Goal: Task Accomplishment & Management: Manage account settings

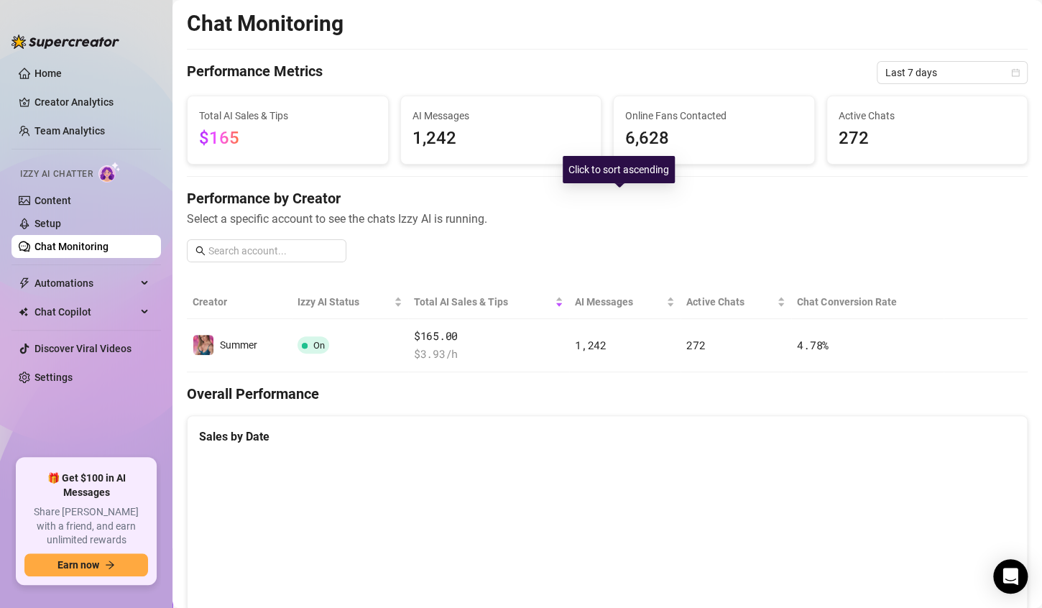
scroll to position [101, 0]
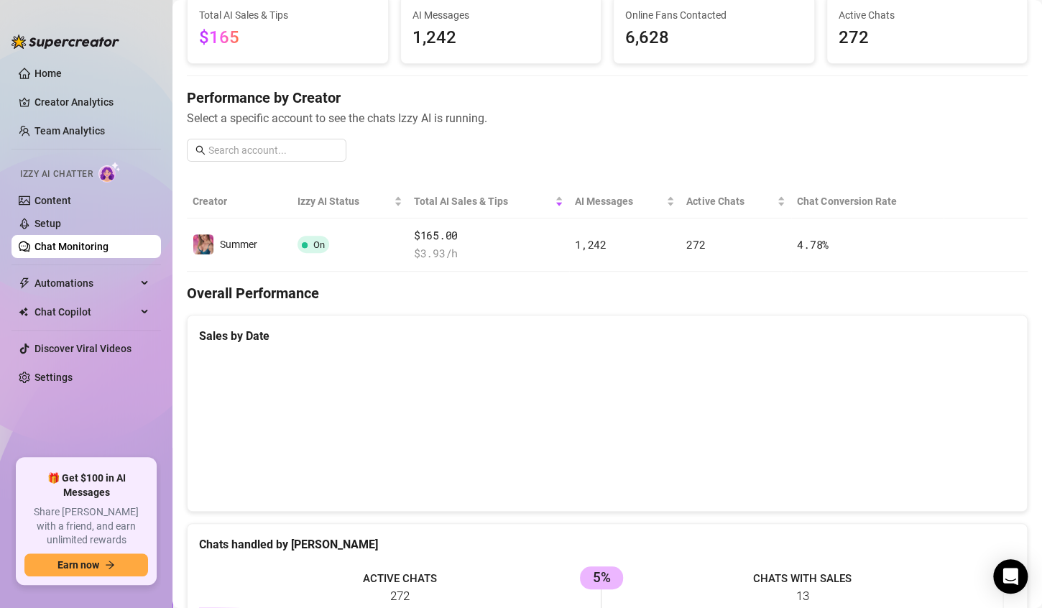
click at [37, 241] on link "Chat Monitoring" at bounding box center [72, 247] width 74 height 12
click at [37, 218] on link "Setup" at bounding box center [48, 224] width 27 height 12
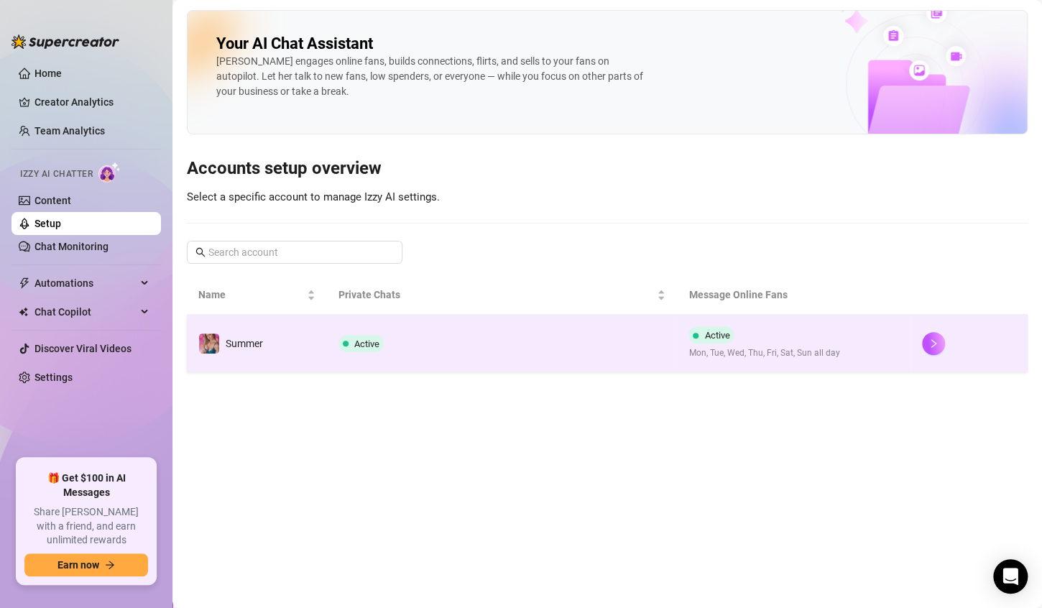
click at [439, 345] on td "Active" at bounding box center [502, 344] width 351 height 58
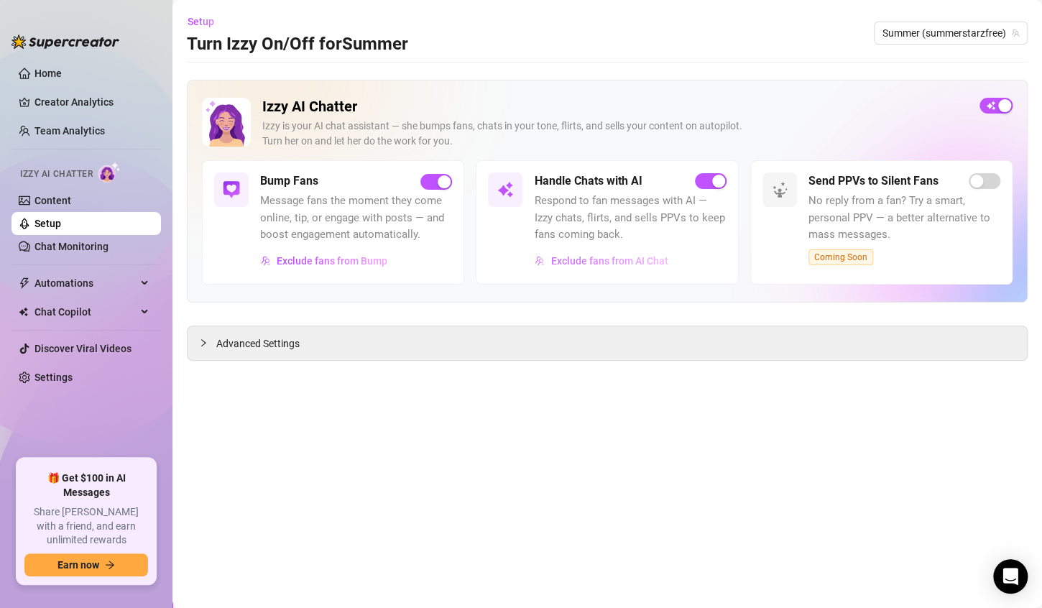
click at [579, 263] on span "Exclude fans from AI Chat" at bounding box center [609, 261] width 117 height 12
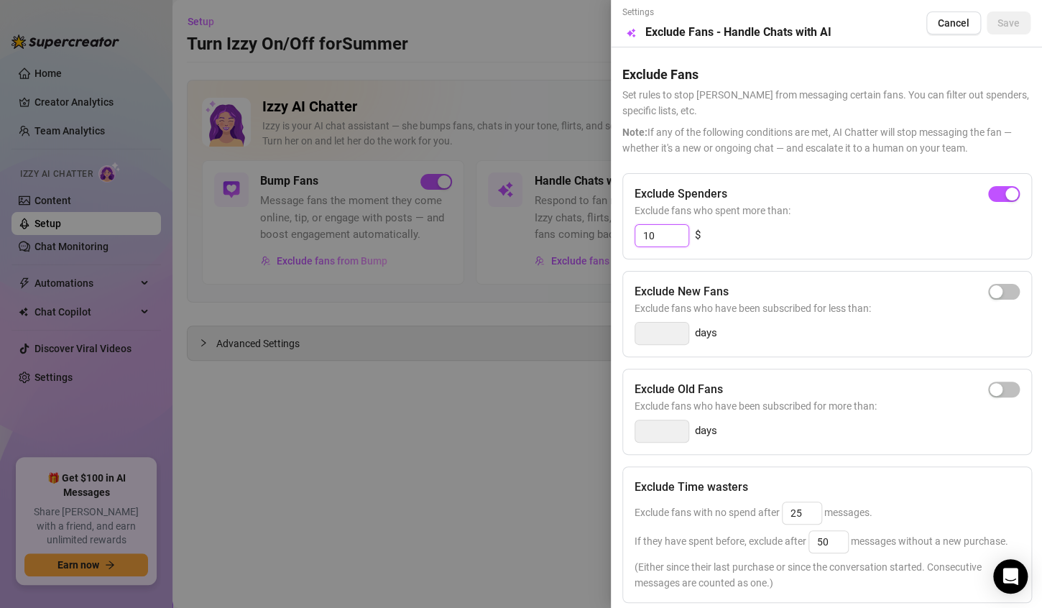
click at [677, 239] on input "10" at bounding box center [662, 236] width 53 height 22
type input "1"
click at [994, 196] on button "button" at bounding box center [1005, 194] width 32 height 16
click at [652, 237] on input "300" at bounding box center [662, 236] width 53 height 22
type input "50"
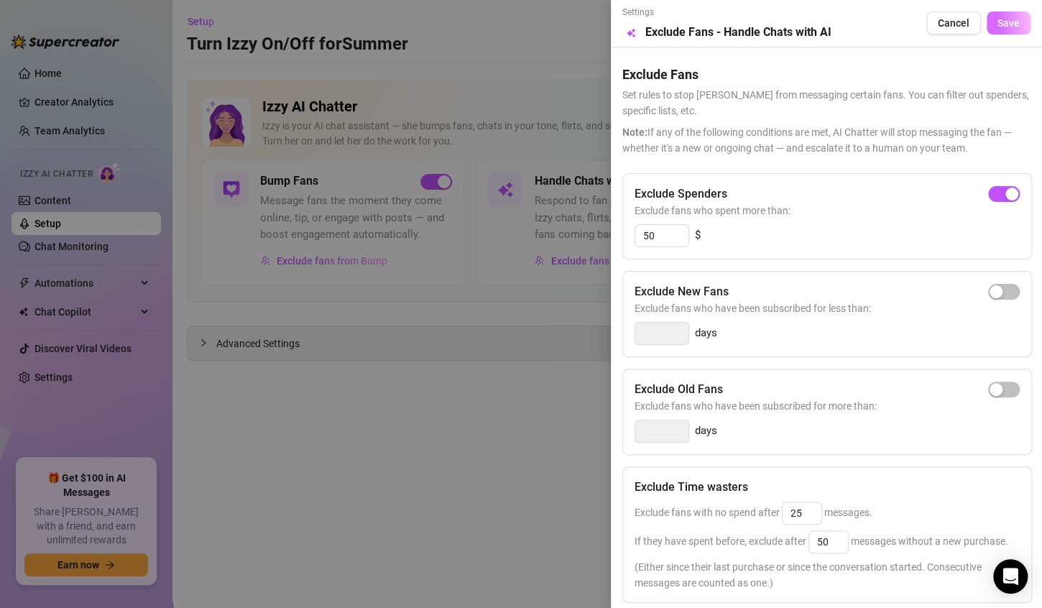
click at [998, 27] on span "Save" at bounding box center [1009, 23] width 22 height 12
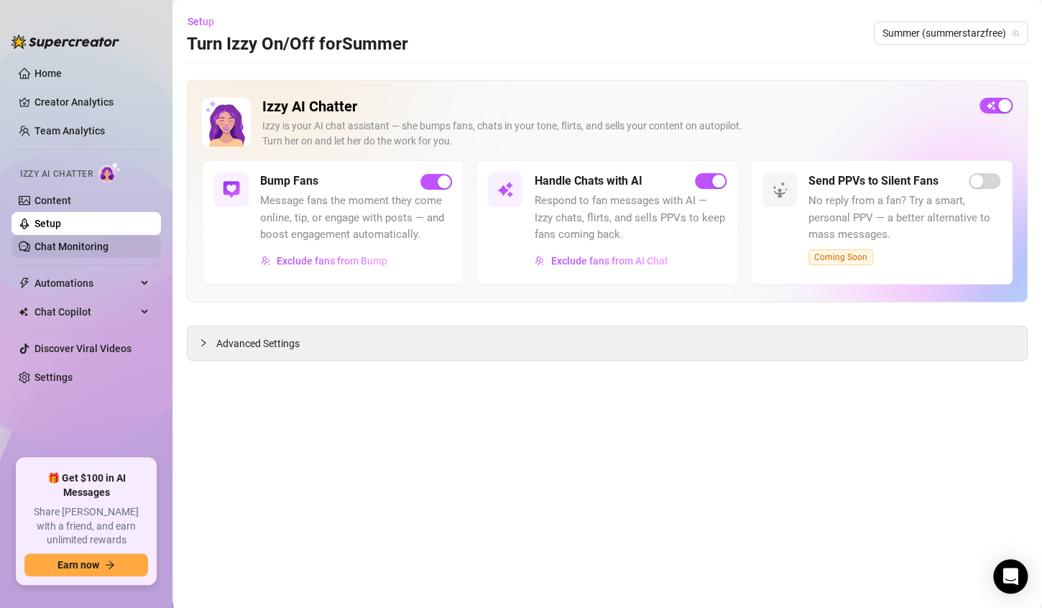
click at [78, 242] on link "Chat Monitoring" at bounding box center [72, 247] width 74 height 12
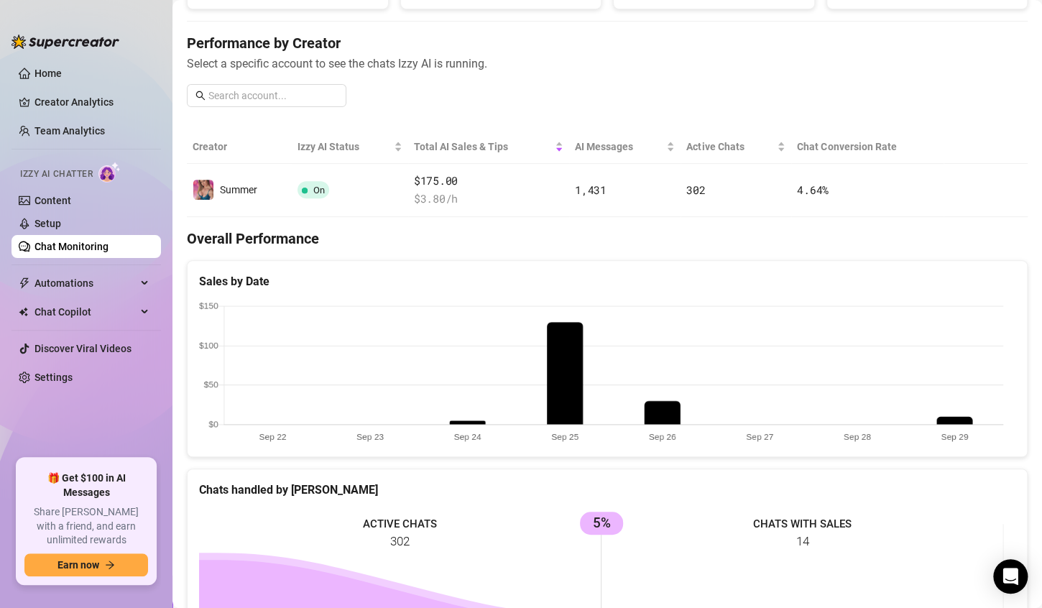
scroll to position [92, 0]
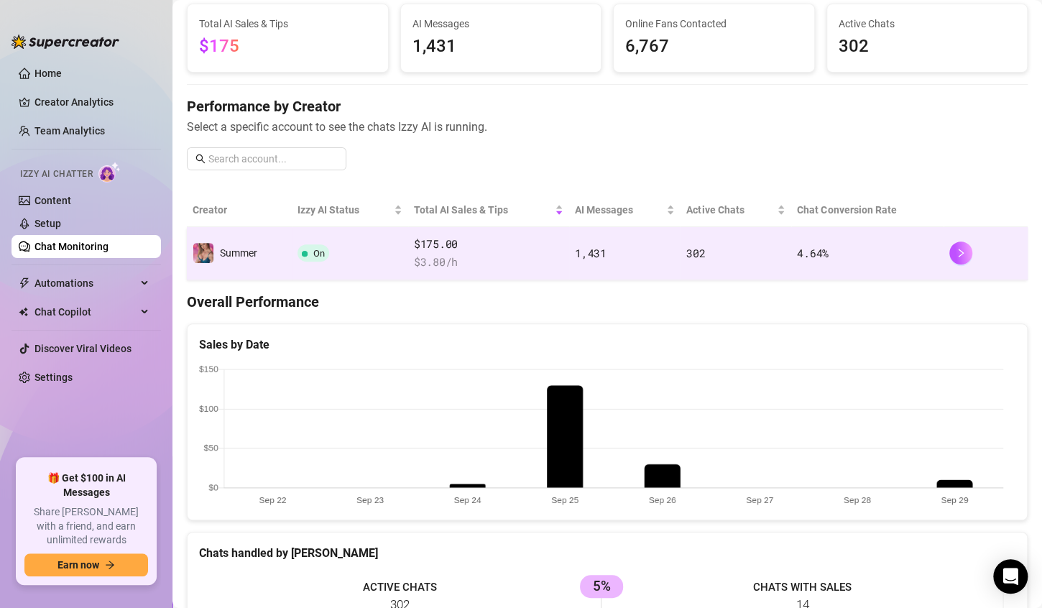
click at [724, 247] on td "302" at bounding box center [736, 253] width 111 height 53
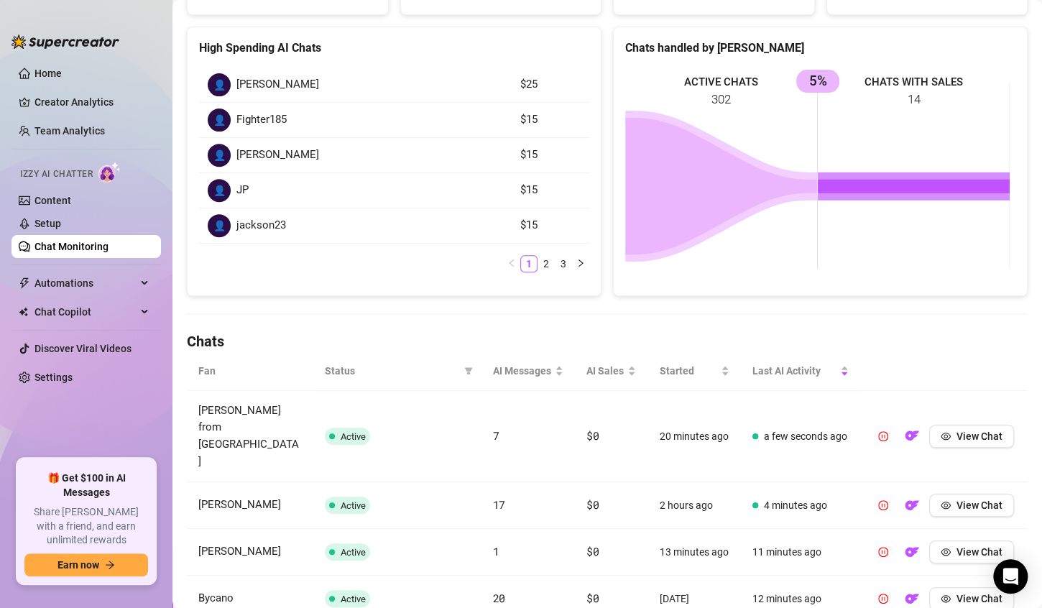
scroll to position [227, 0]
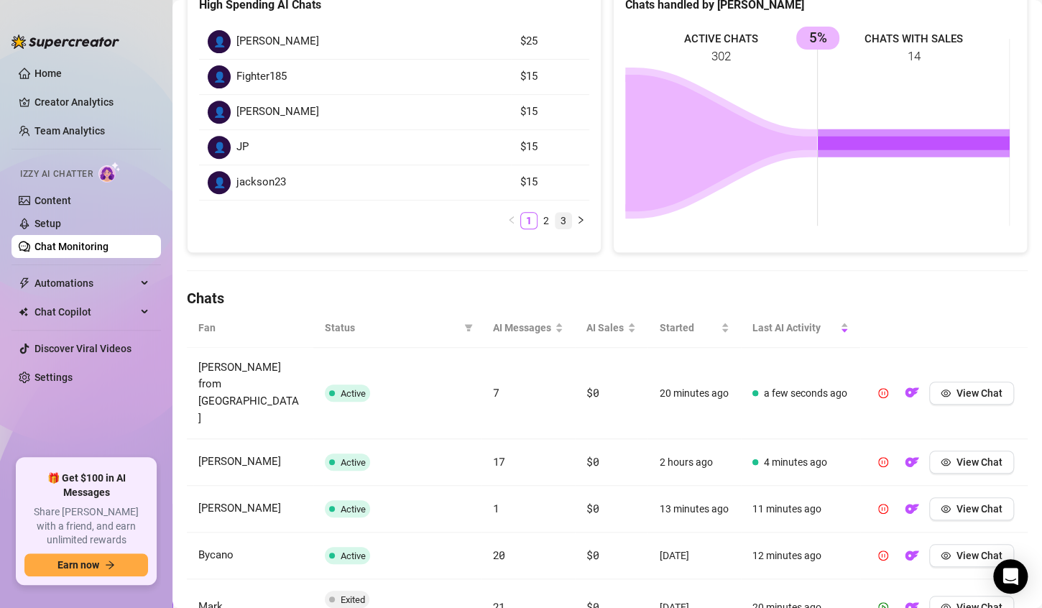
click at [557, 224] on link "3" at bounding box center [564, 221] width 16 height 16
click at [540, 187] on link "2" at bounding box center [546, 186] width 16 height 16
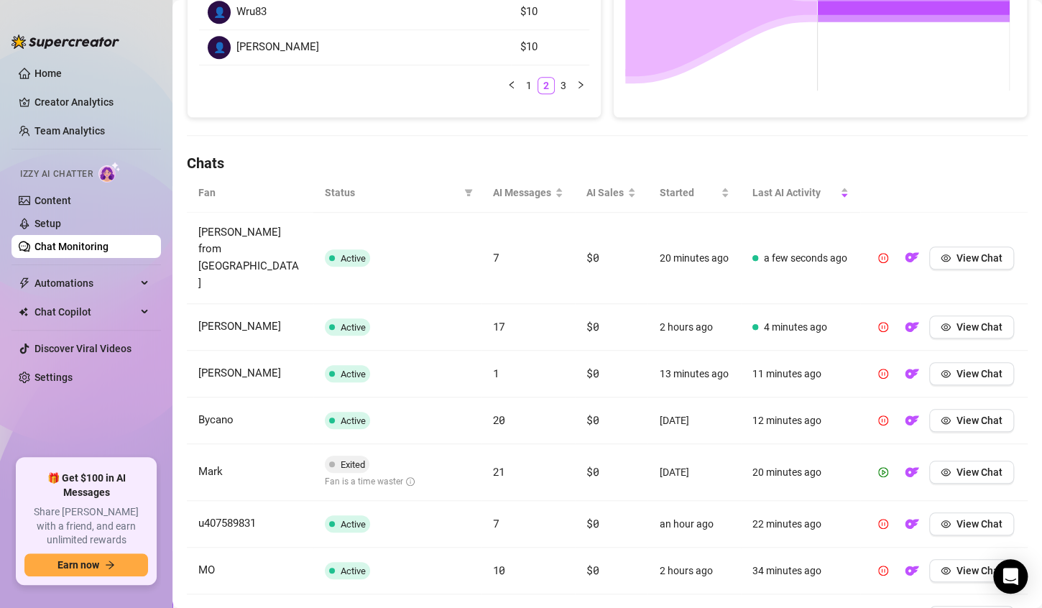
scroll to position [370, 0]
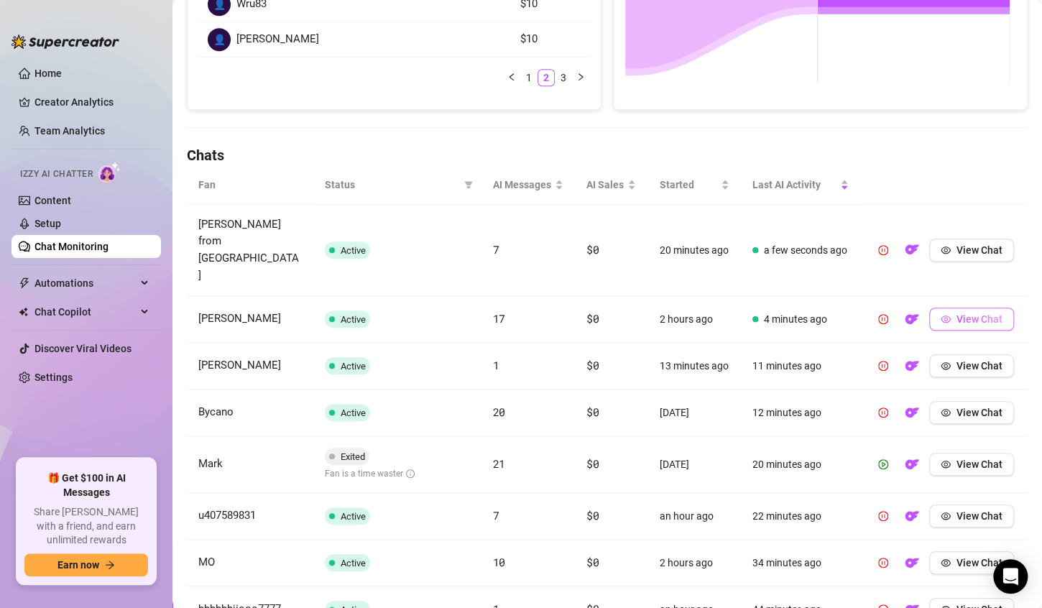
click at [961, 313] on span "View Chat" at bounding box center [980, 319] width 46 height 12
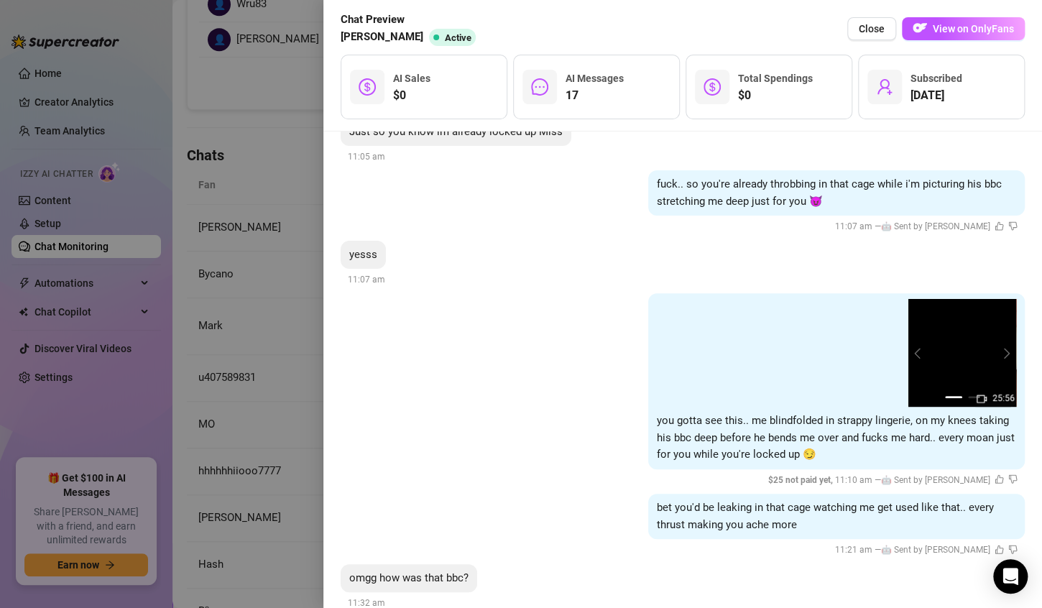
scroll to position [5490, 0]
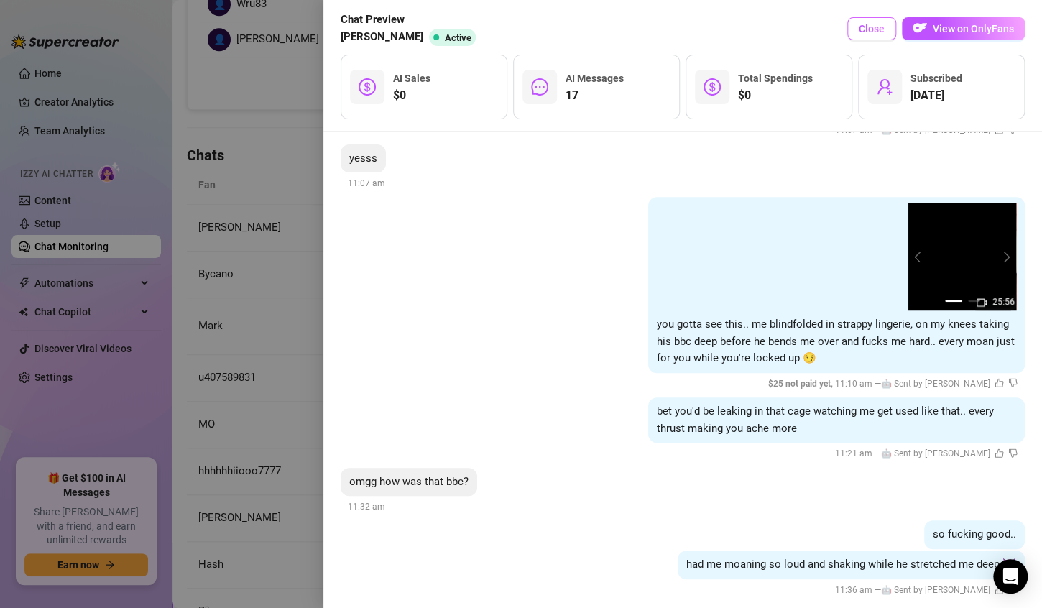
click at [868, 32] on span "Close" at bounding box center [872, 29] width 26 height 12
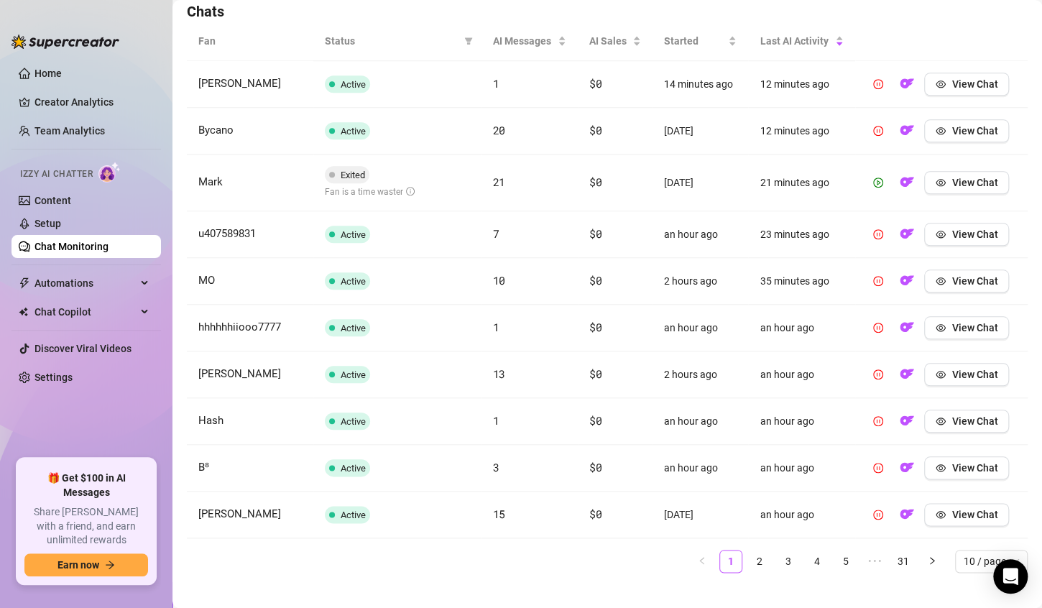
scroll to position [529, 0]
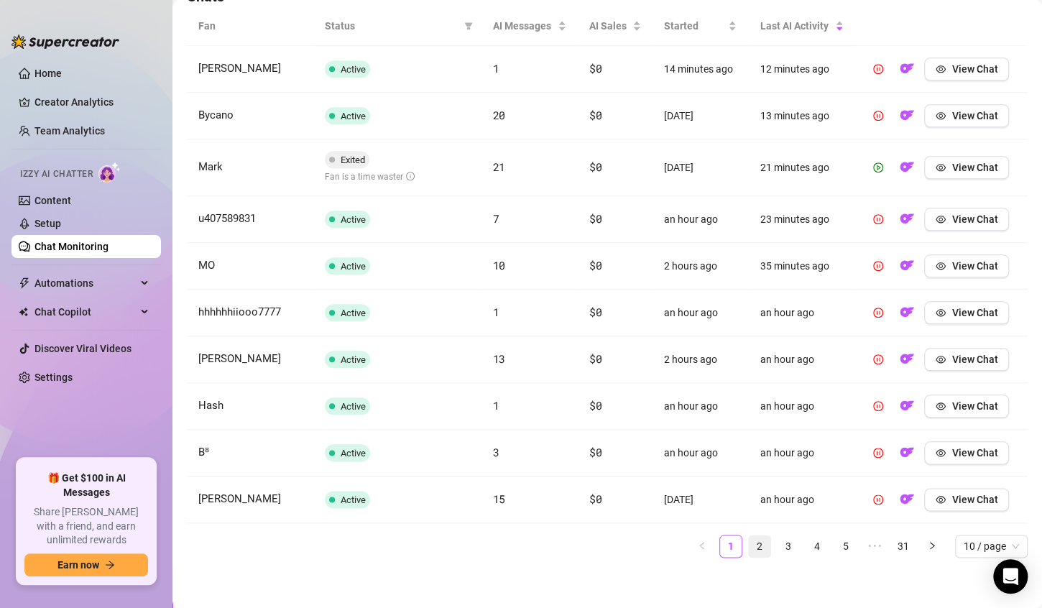
click at [751, 543] on link "2" at bounding box center [760, 547] width 22 height 22
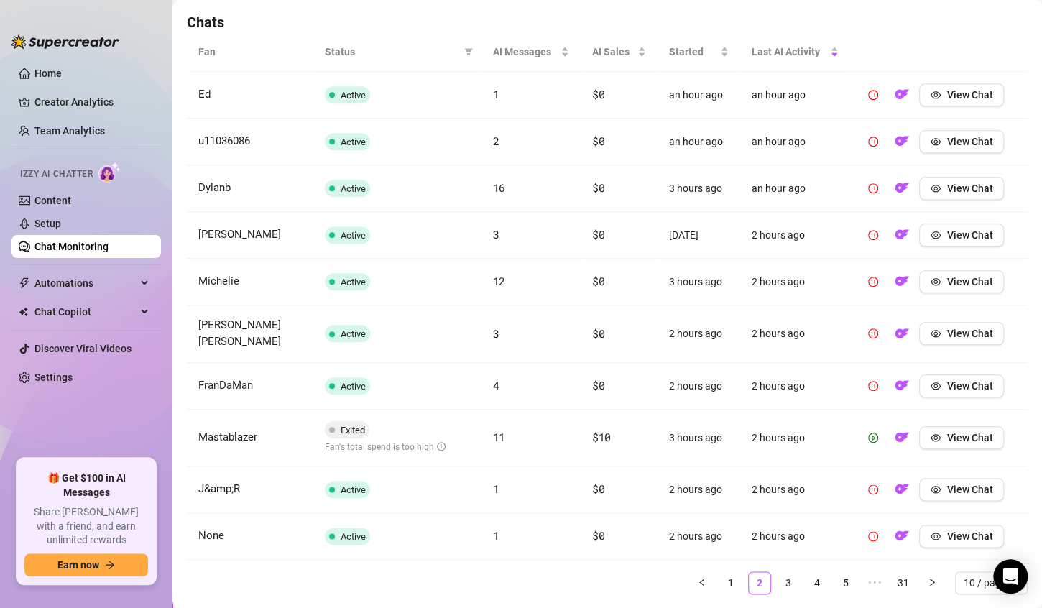
scroll to position [506, 0]
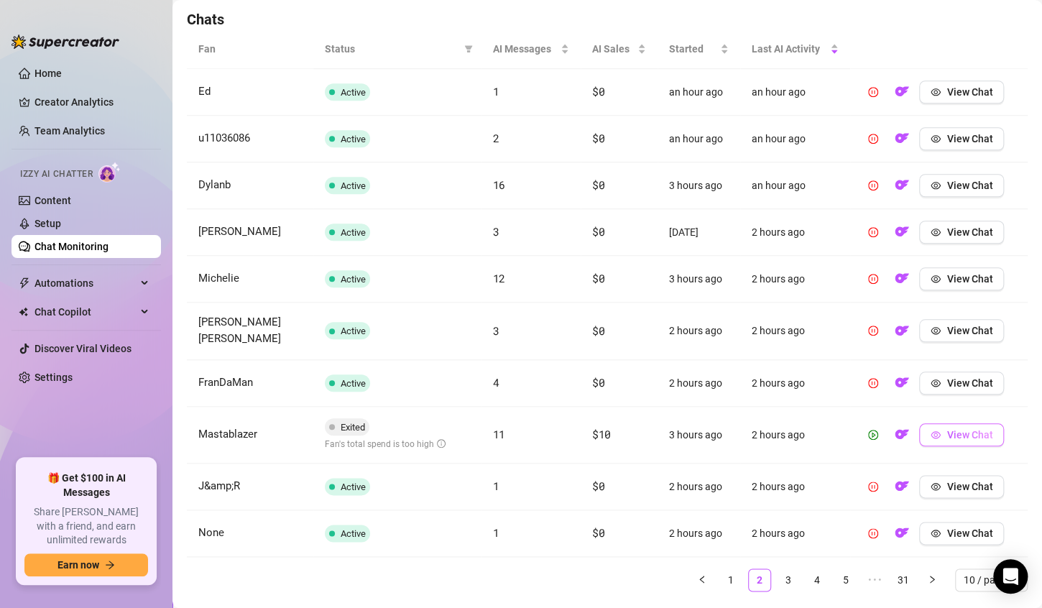
click at [953, 437] on span "View Chat" at bounding box center [970, 435] width 46 height 12
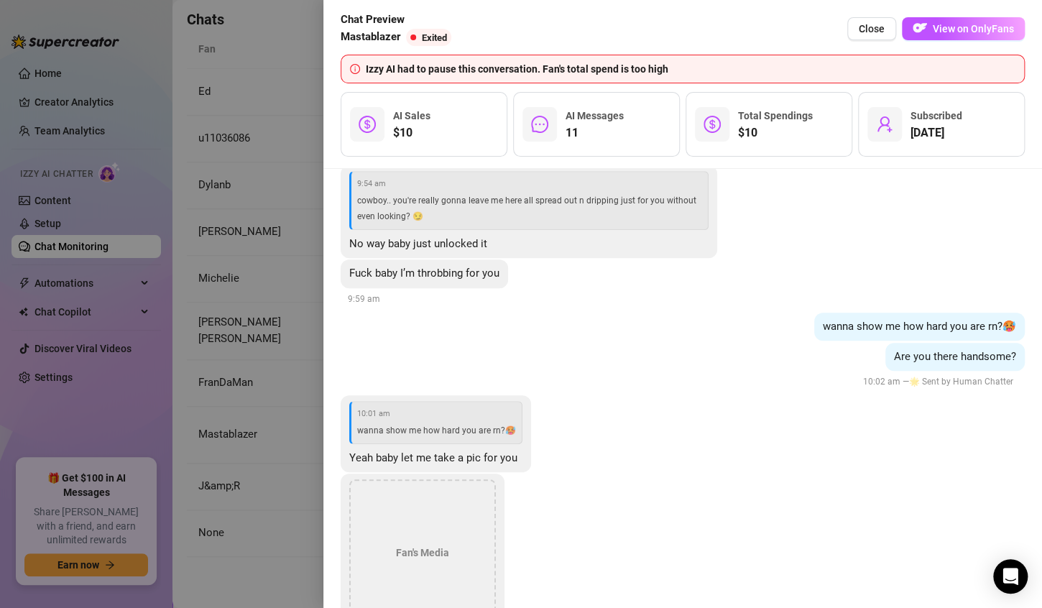
scroll to position [5746, 0]
click at [866, 35] on button "Close" at bounding box center [872, 28] width 49 height 23
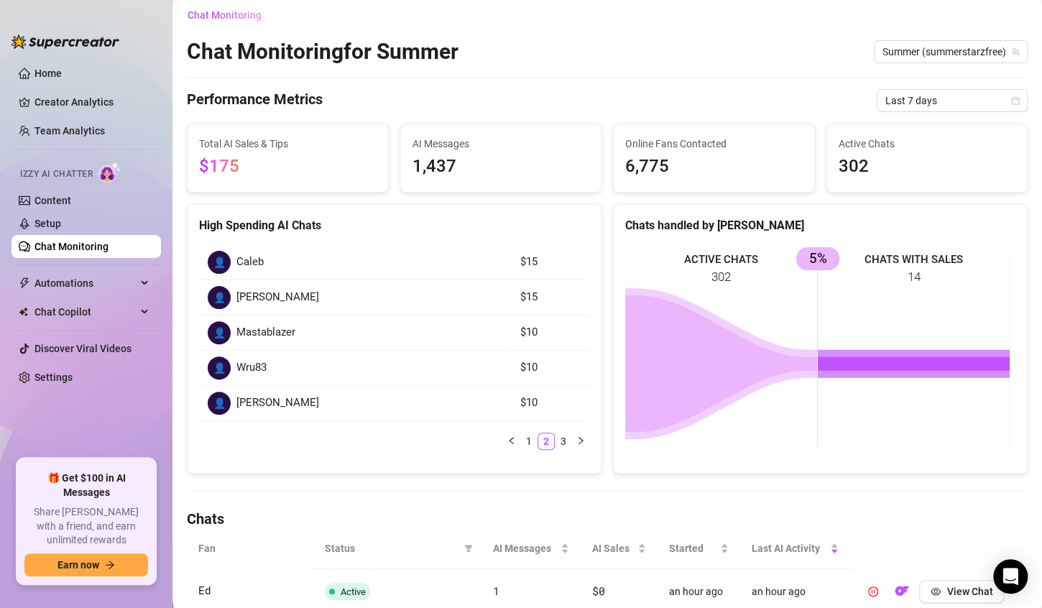
scroll to position [0, 0]
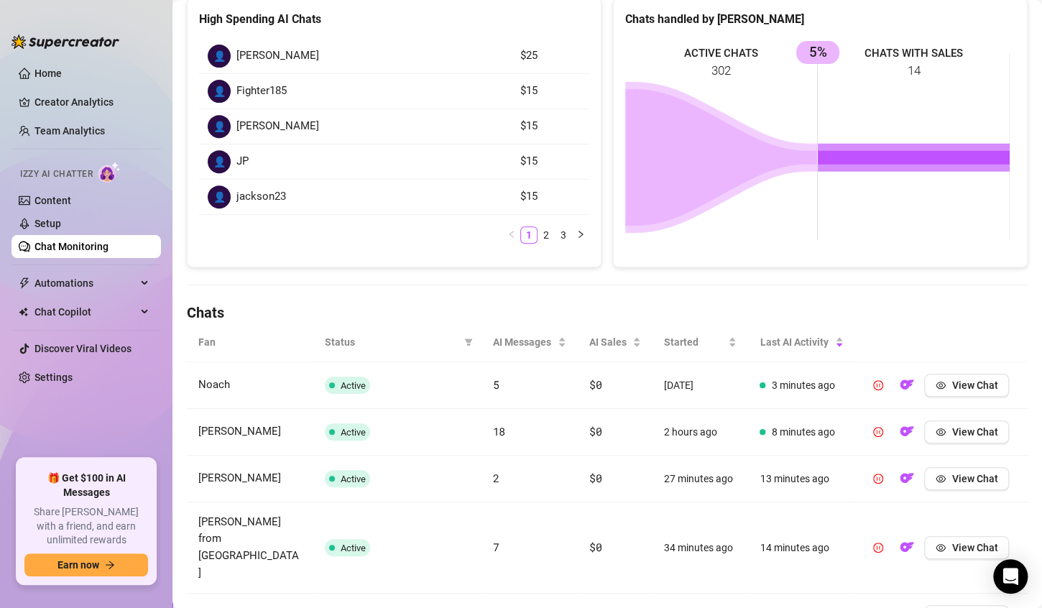
scroll to position [215, 0]
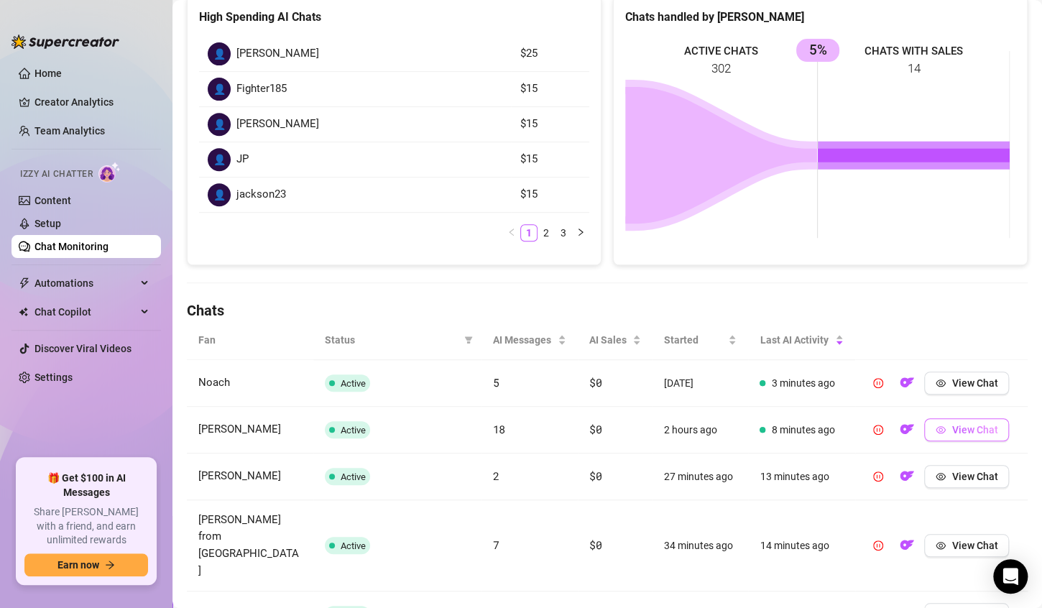
click at [961, 431] on span "View Chat" at bounding box center [975, 430] width 46 height 12
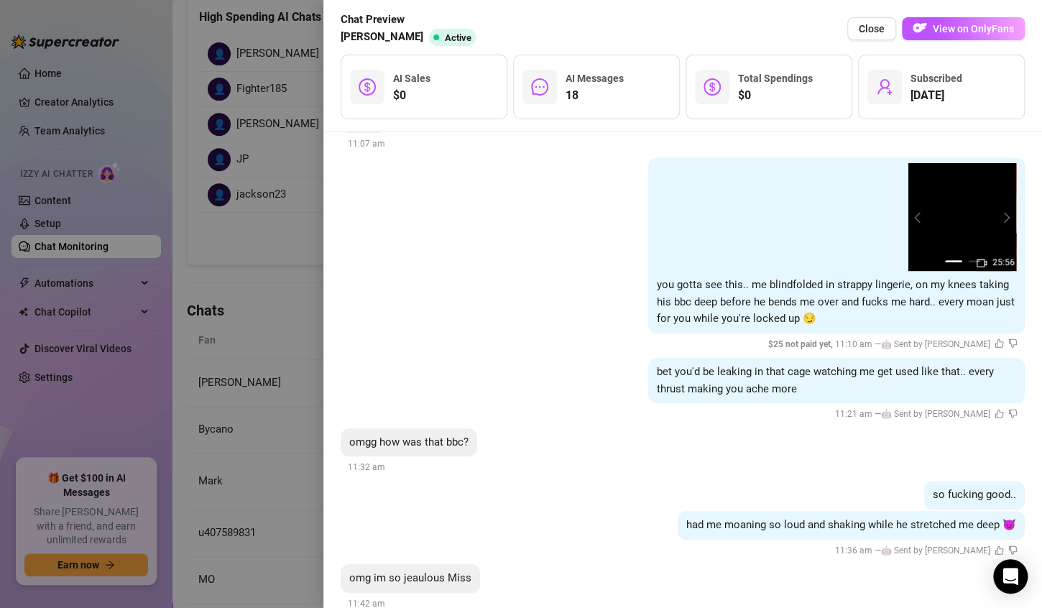
scroll to position [5613, 0]
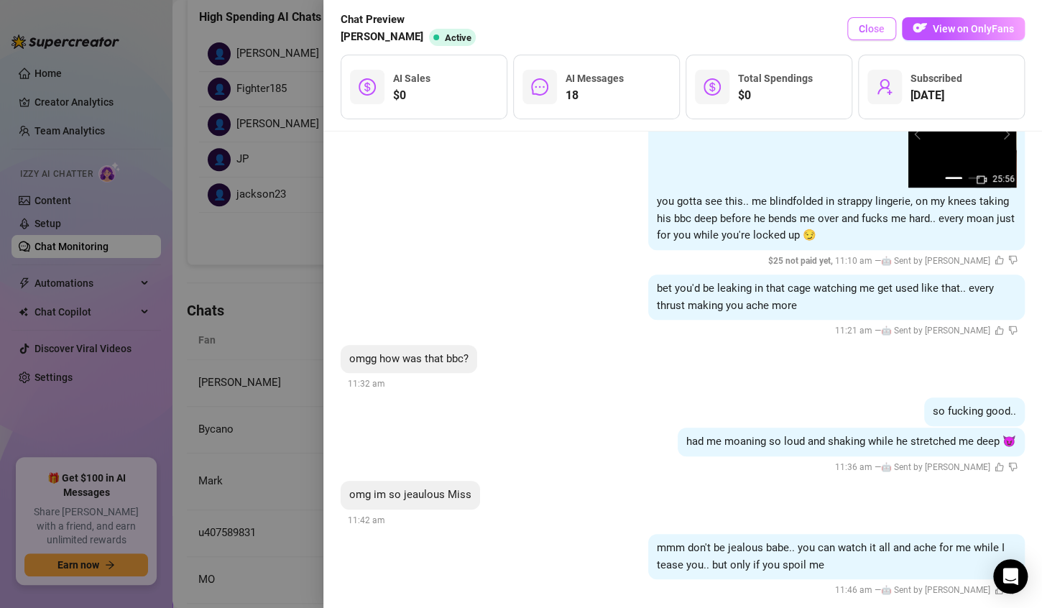
click at [869, 34] on span "Close" at bounding box center [872, 29] width 26 height 12
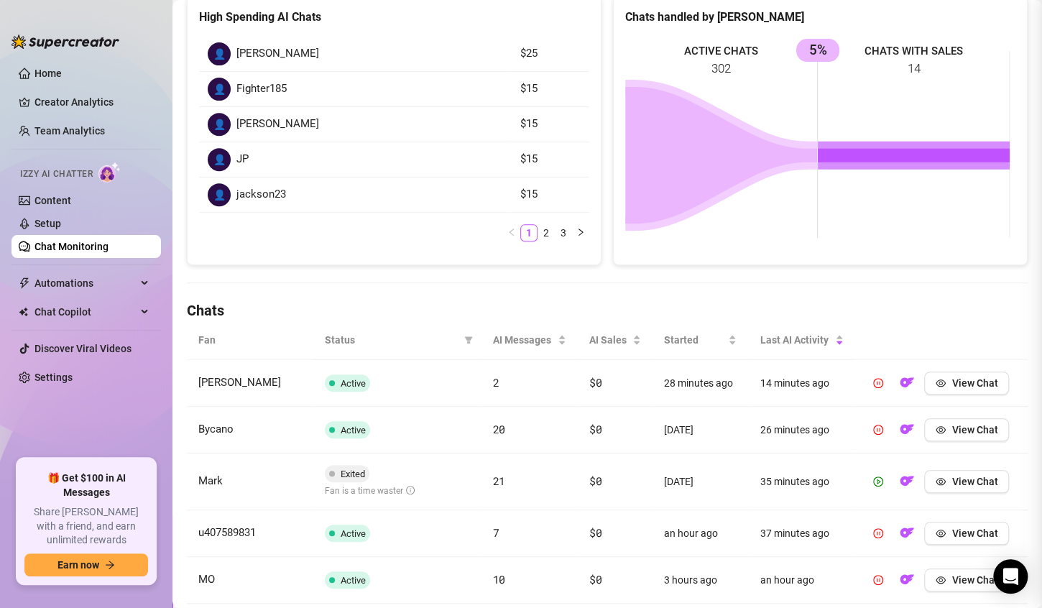
scroll to position [0, 0]
click at [50, 224] on link "Setup" at bounding box center [48, 224] width 27 height 12
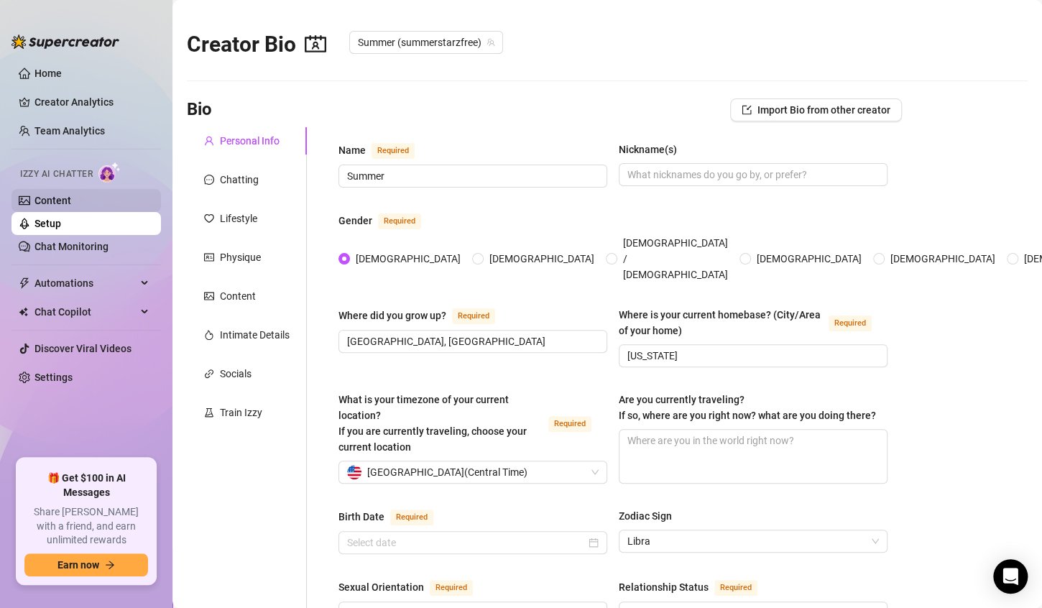
radio input "true"
type input "September 28th, 1988"
click at [229, 183] on div "Chatting" at bounding box center [239, 180] width 39 height 16
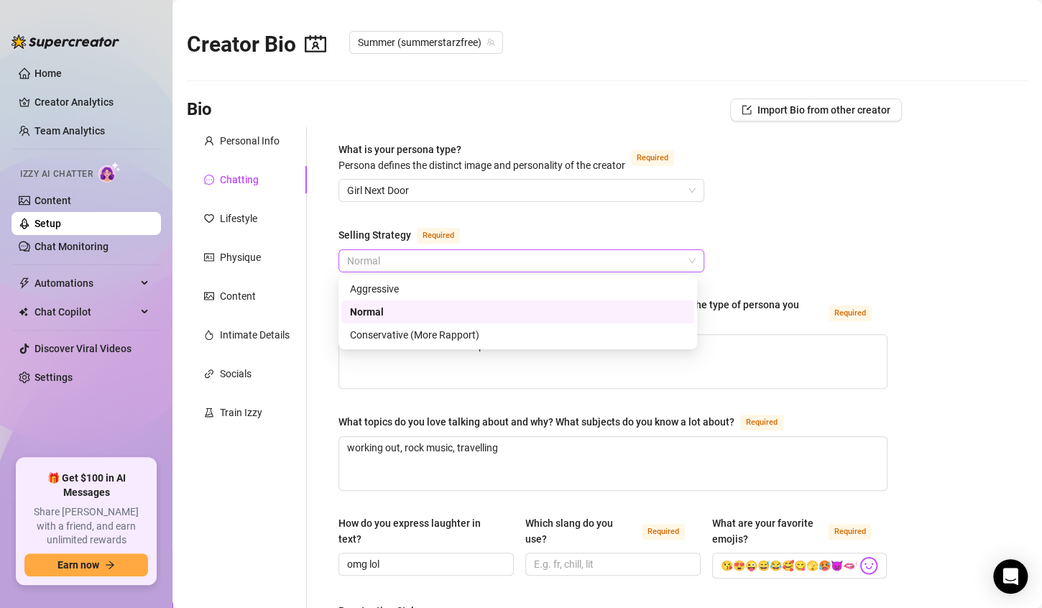
click at [398, 258] on span "Normal" at bounding box center [521, 261] width 349 height 22
click at [390, 289] on div "Aggressive" at bounding box center [518, 289] width 336 height 16
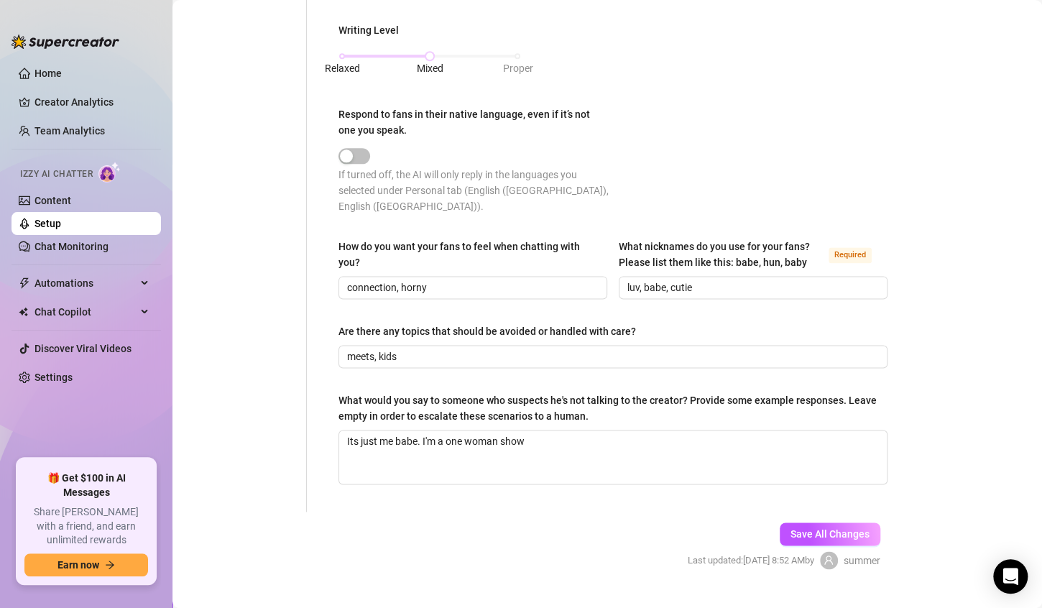
scroll to position [759, 0]
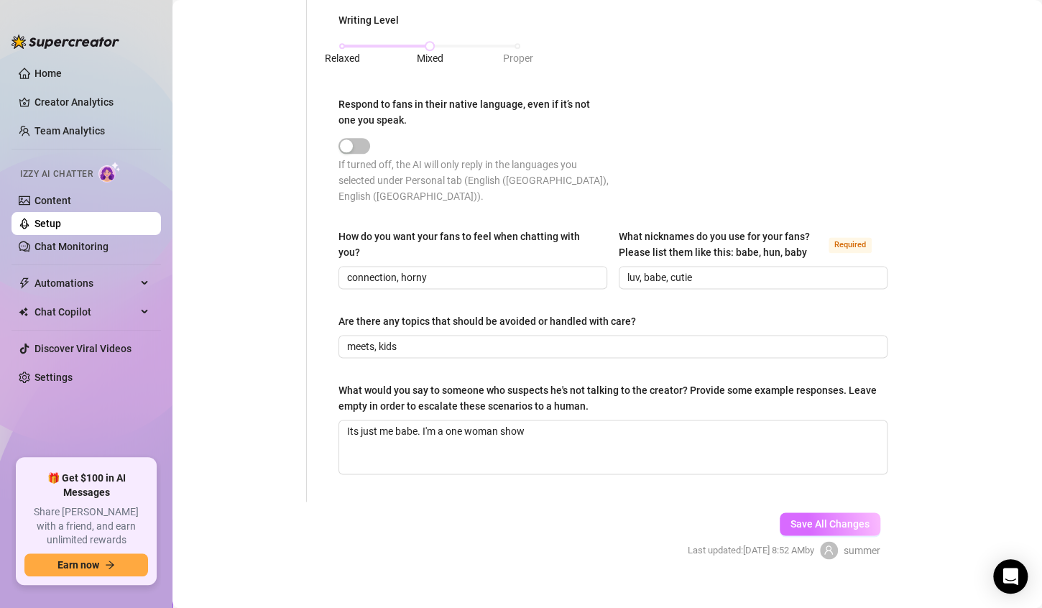
click at [796, 518] on span "Save All Changes" at bounding box center [830, 524] width 79 height 12
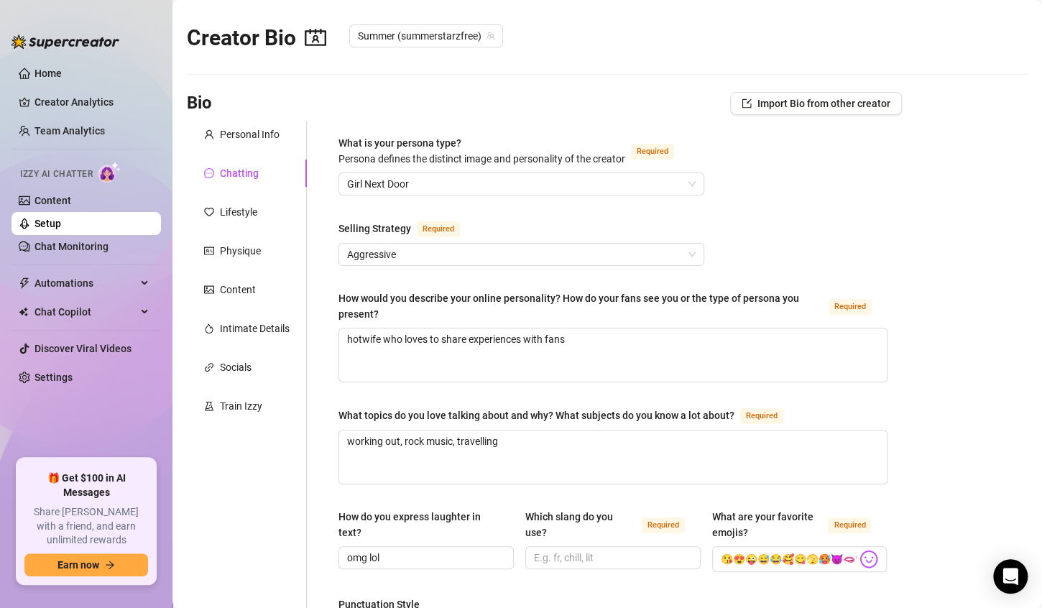
scroll to position [0, 0]
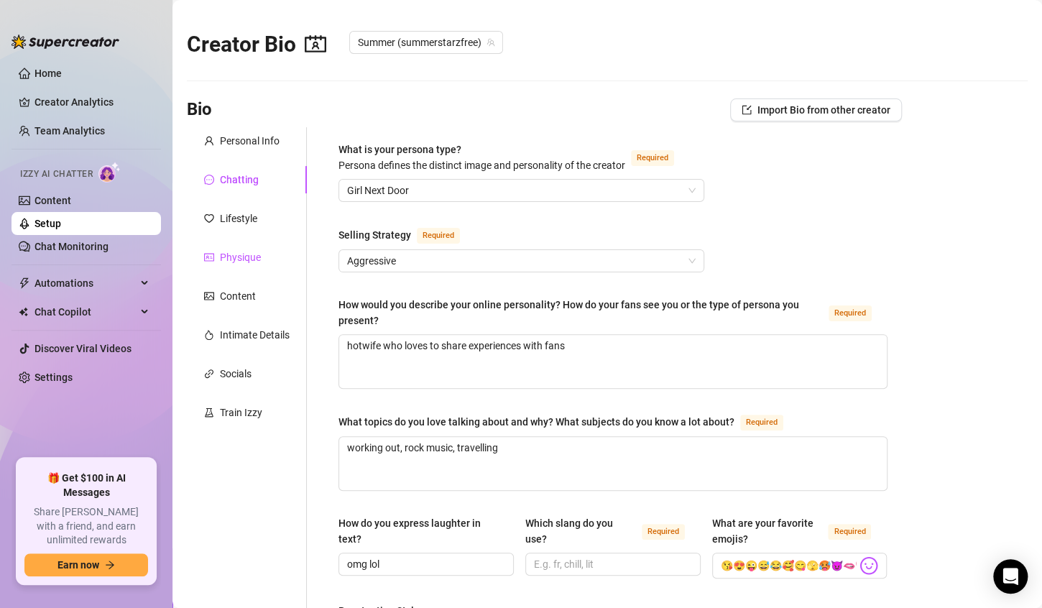
click at [237, 254] on div "Physique" at bounding box center [240, 257] width 41 height 16
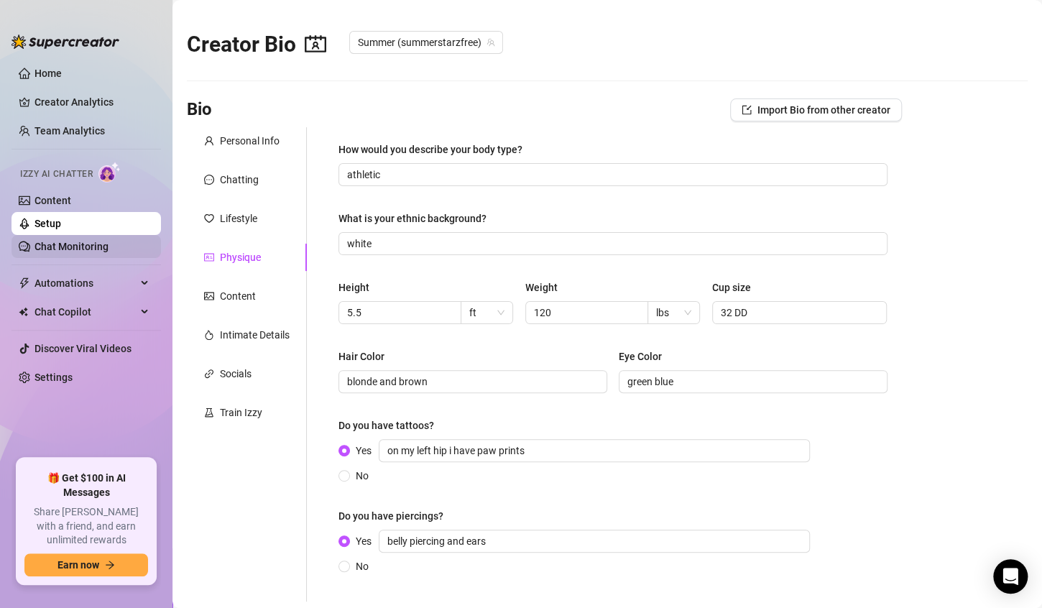
click at [65, 247] on link "Chat Monitoring" at bounding box center [72, 247] width 74 height 12
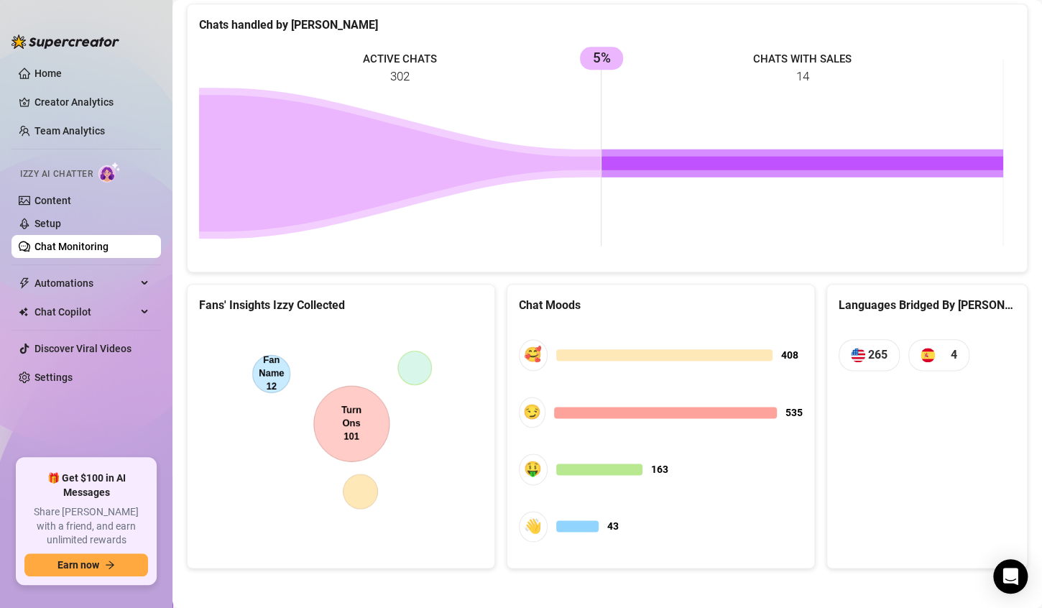
scroll to position [620, 0]
click at [356, 437] on canvas at bounding box center [338, 434] width 279 height 216
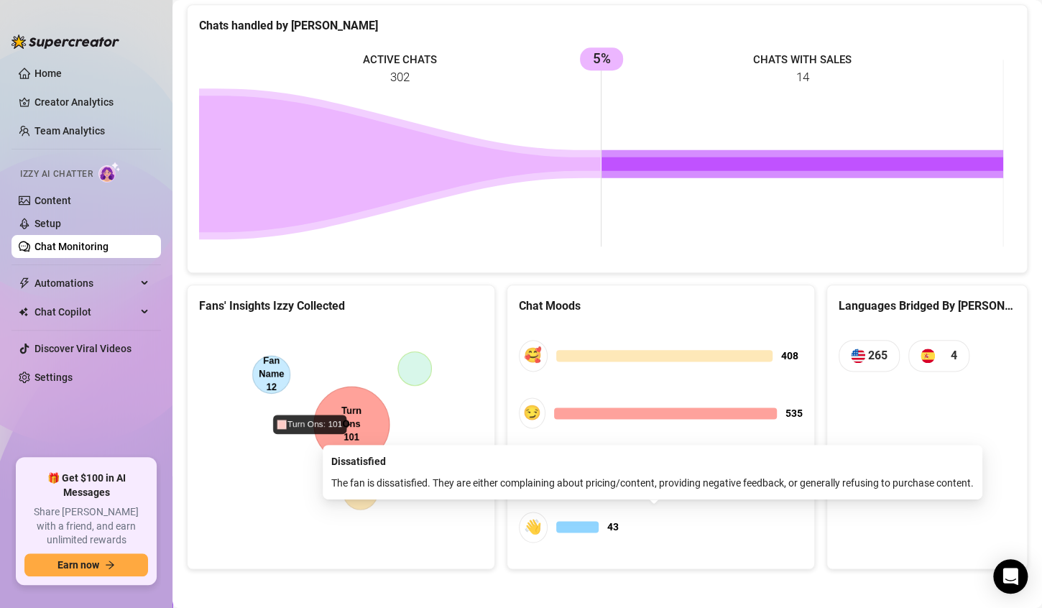
click at [580, 526] on div at bounding box center [577, 527] width 42 height 12
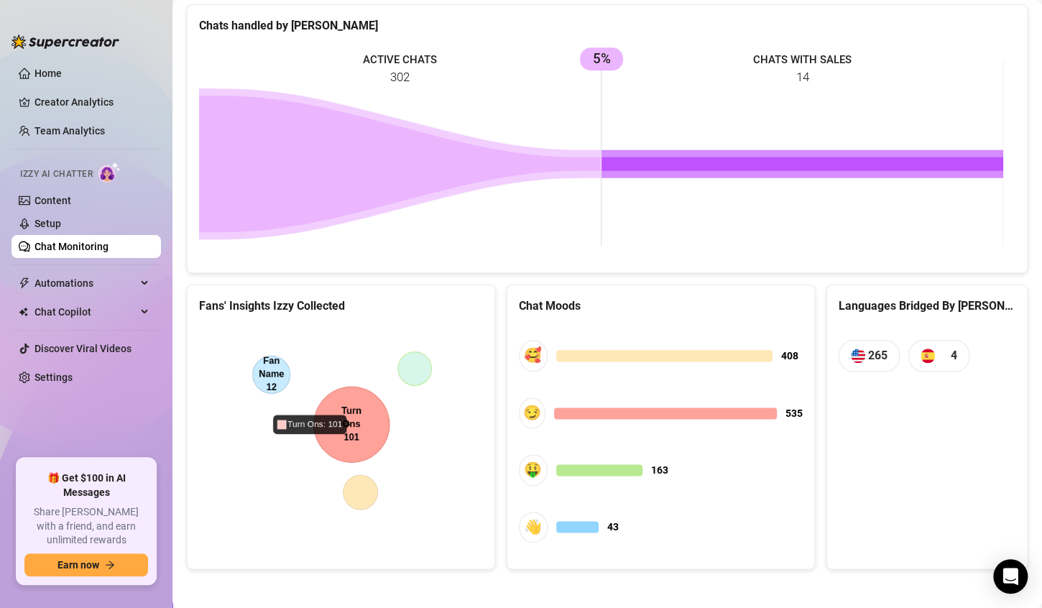
scroll to position [620, 0]
click at [362, 423] on canvas at bounding box center [338, 433] width 279 height 216
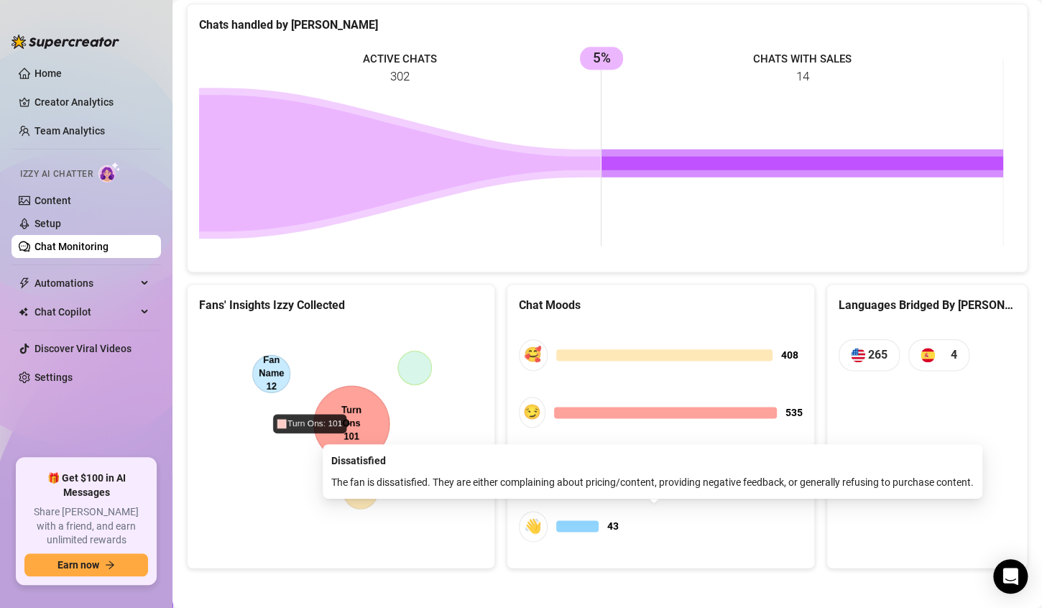
click at [524, 525] on div "👋" at bounding box center [533, 526] width 29 height 31
click at [557, 529] on span "👋 43" at bounding box center [661, 526] width 284 height 31
click at [612, 529] on span "43" at bounding box center [613, 526] width 12 height 16
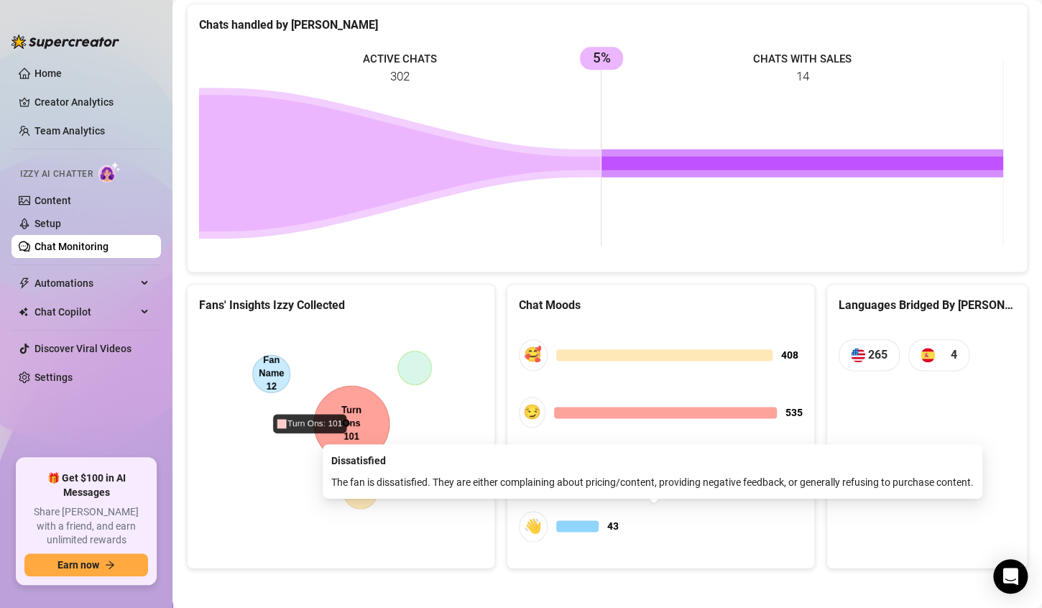
click at [612, 529] on span "43" at bounding box center [613, 526] width 12 height 16
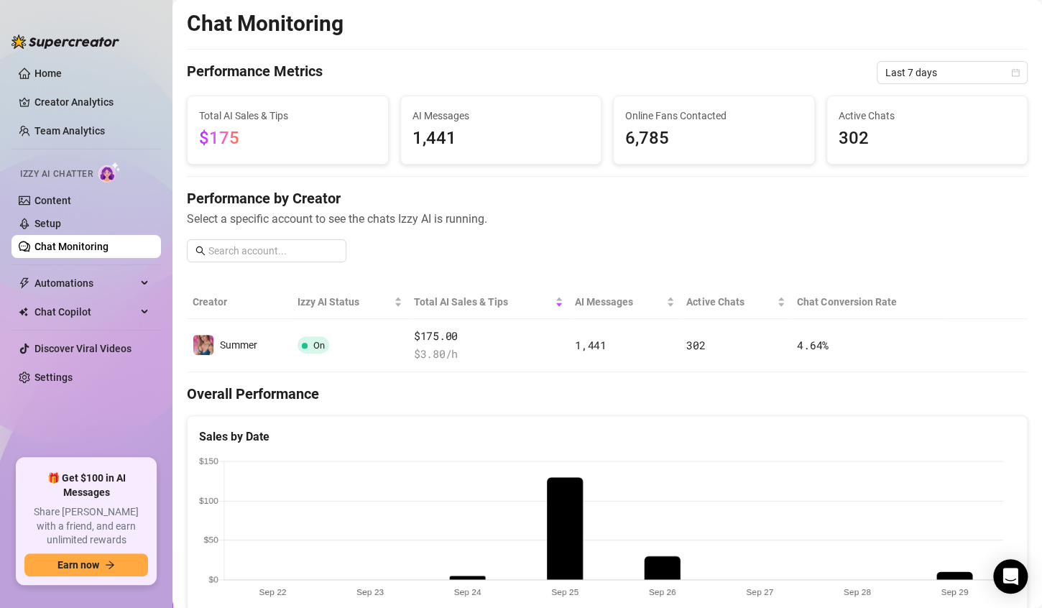
scroll to position [0, 0]
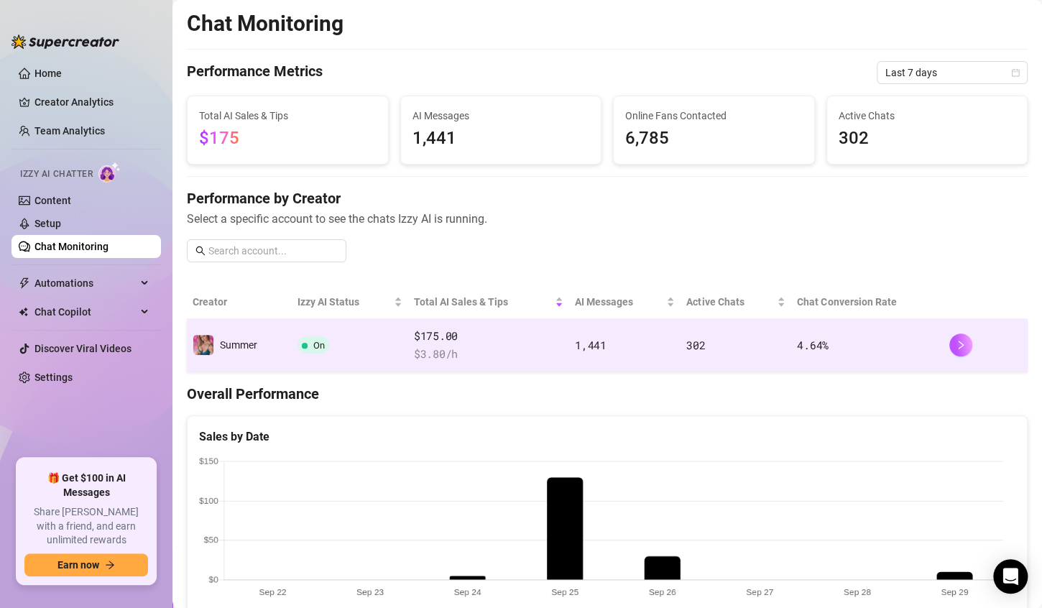
click at [500, 352] on span "$ 3.80 /h" at bounding box center [489, 354] width 150 height 17
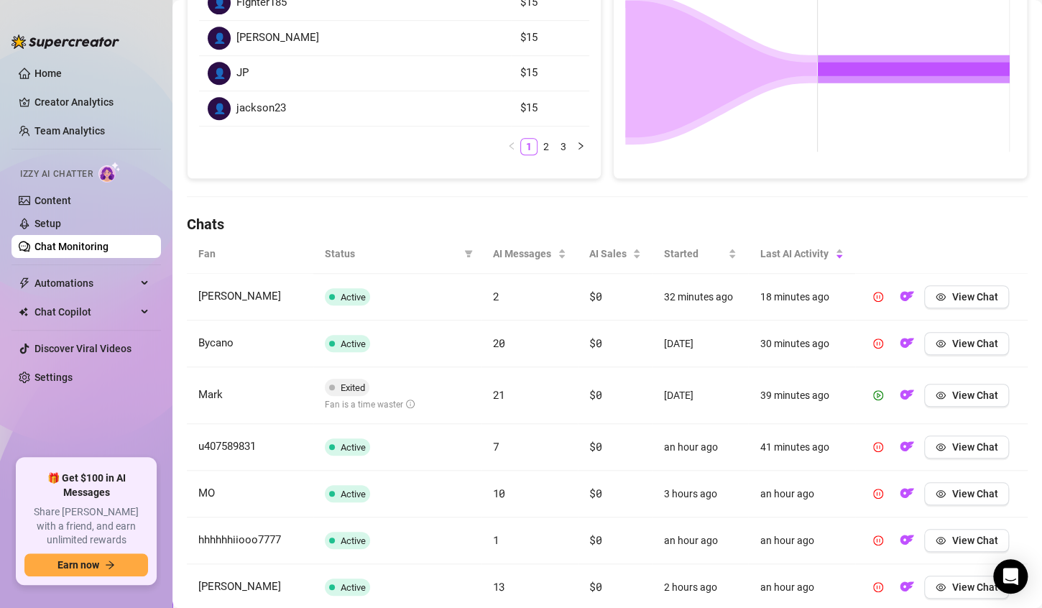
scroll to position [302, 0]
click at [959, 393] on span "View Chat" at bounding box center [975, 395] width 46 height 12
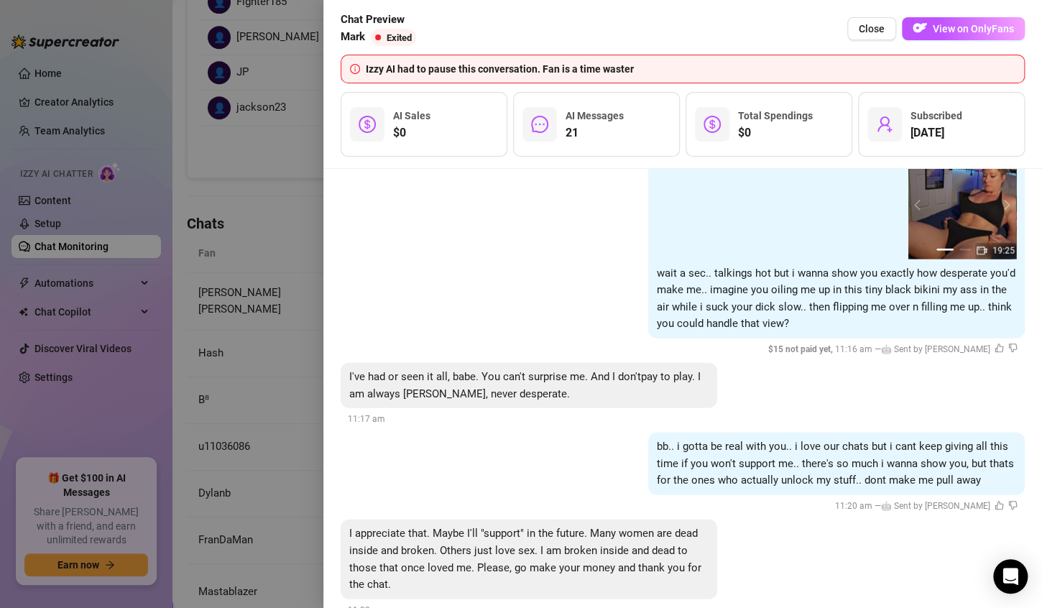
scroll to position [6841, 0]
click at [989, 23] on span "View on OnlyFans" at bounding box center [973, 29] width 81 height 12
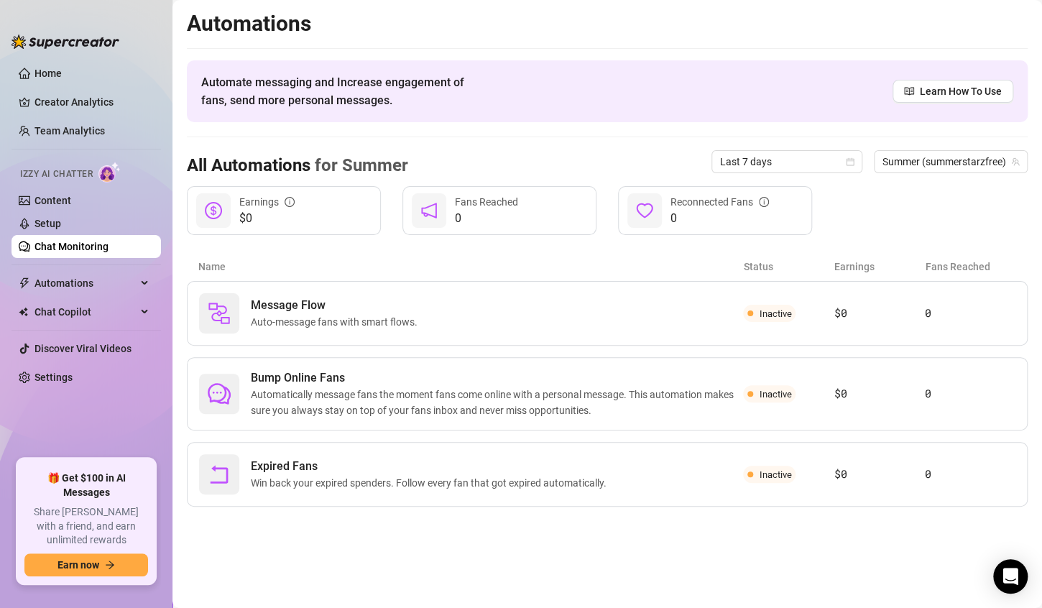
click at [54, 243] on link "Chat Monitoring" at bounding box center [72, 247] width 74 height 12
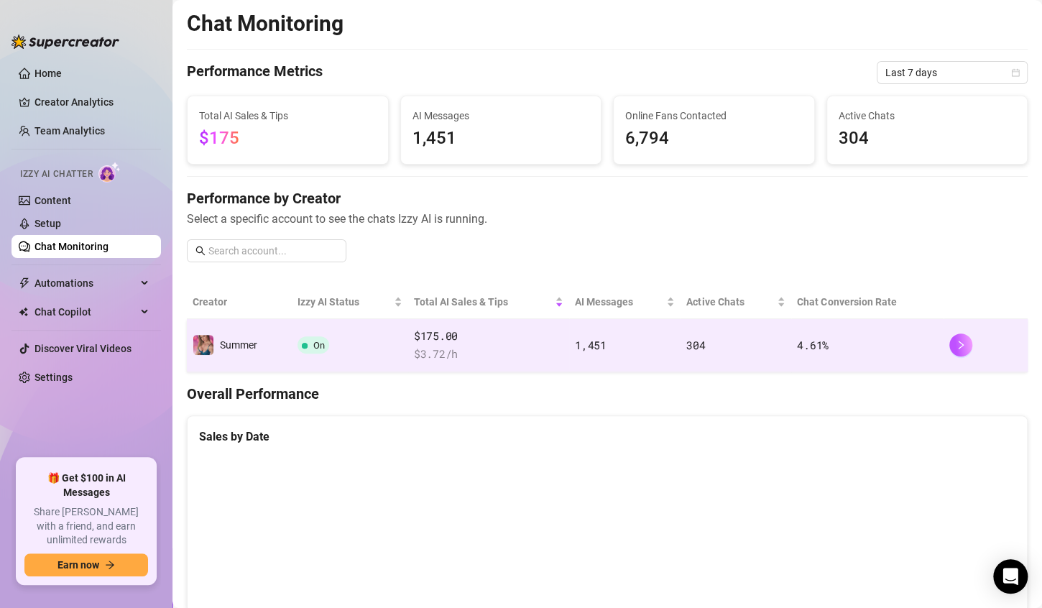
click at [514, 352] on span "$ 3.72 /h" at bounding box center [489, 354] width 150 height 17
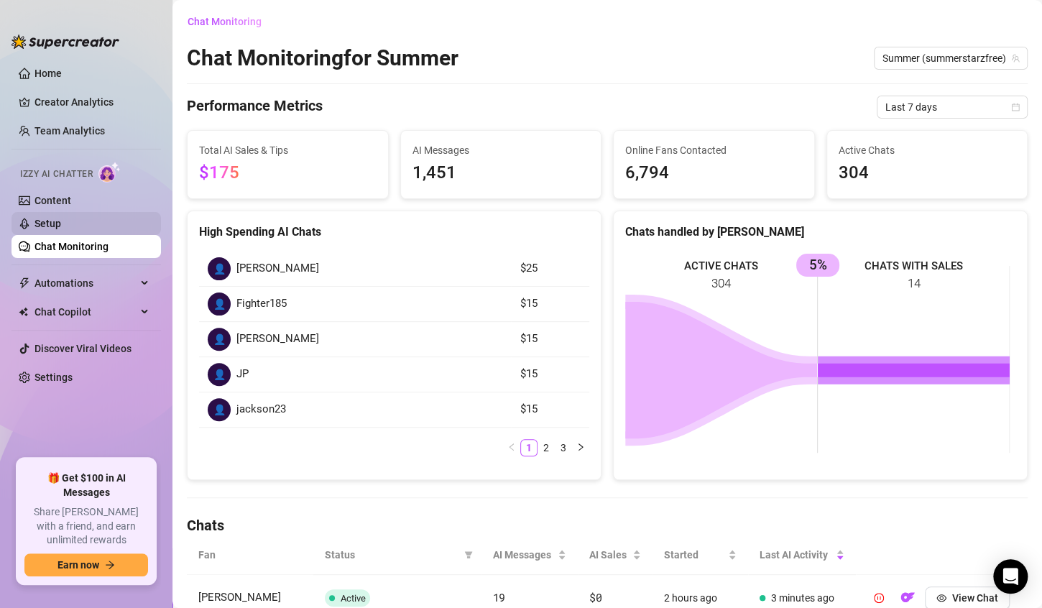
click at [61, 224] on link "Setup" at bounding box center [48, 224] width 27 height 12
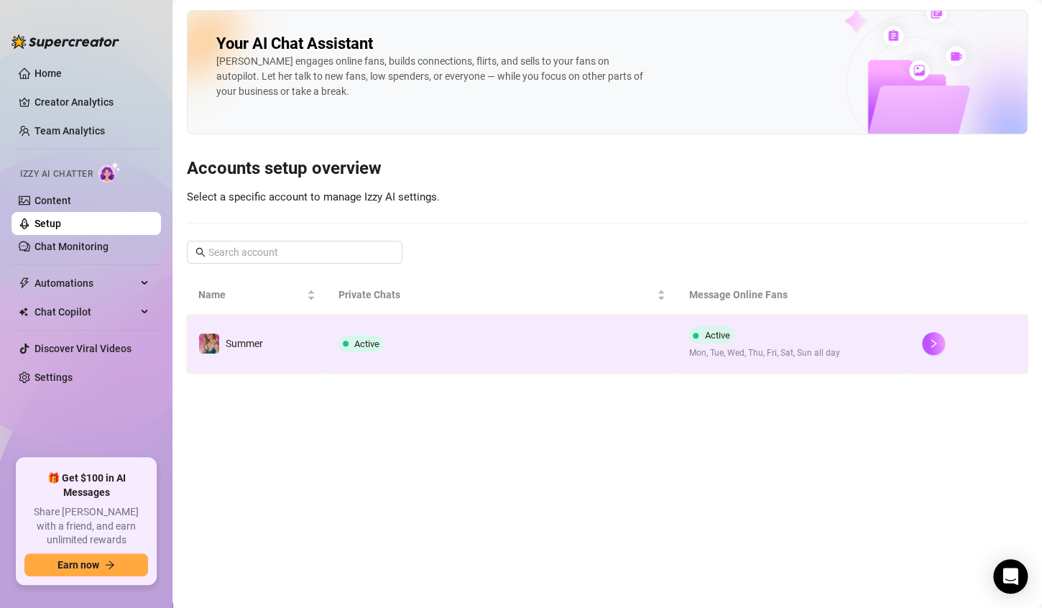
click at [495, 344] on td "Active" at bounding box center [502, 344] width 351 height 58
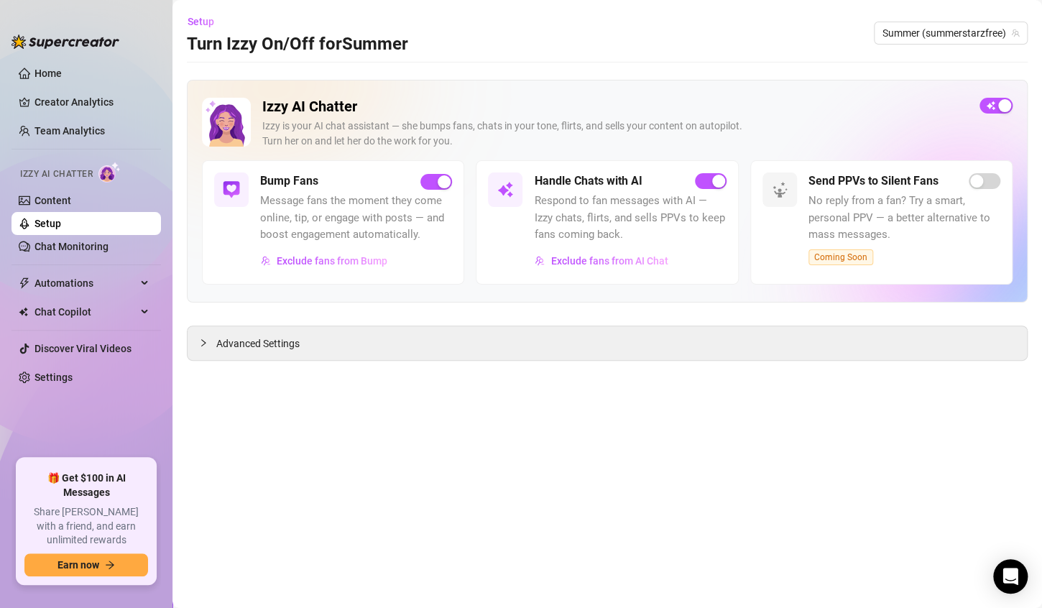
click at [694, 230] on span "Respond to fan messages with AI — Izzy chats, flirts, and sells PPVs to keep fa…" at bounding box center [630, 218] width 192 height 51
click at [646, 263] on span "Exclude fans from AI Chat" at bounding box center [609, 261] width 117 height 12
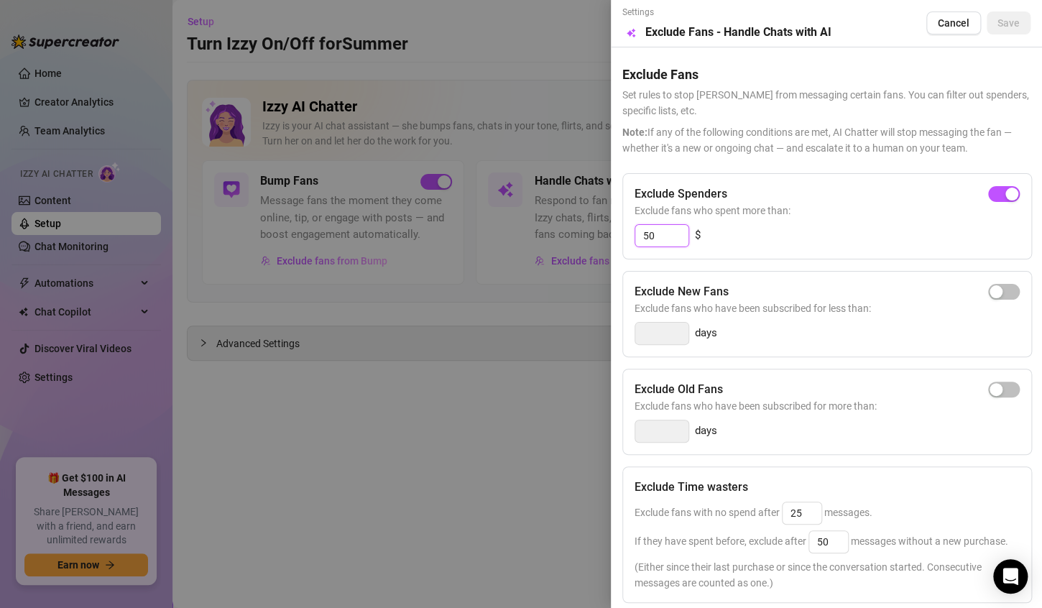
click at [647, 236] on input "50" at bounding box center [662, 236] width 53 height 22
type input "10"
click at [998, 24] on span "Save" at bounding box center [1009, 23] width 22 height 12
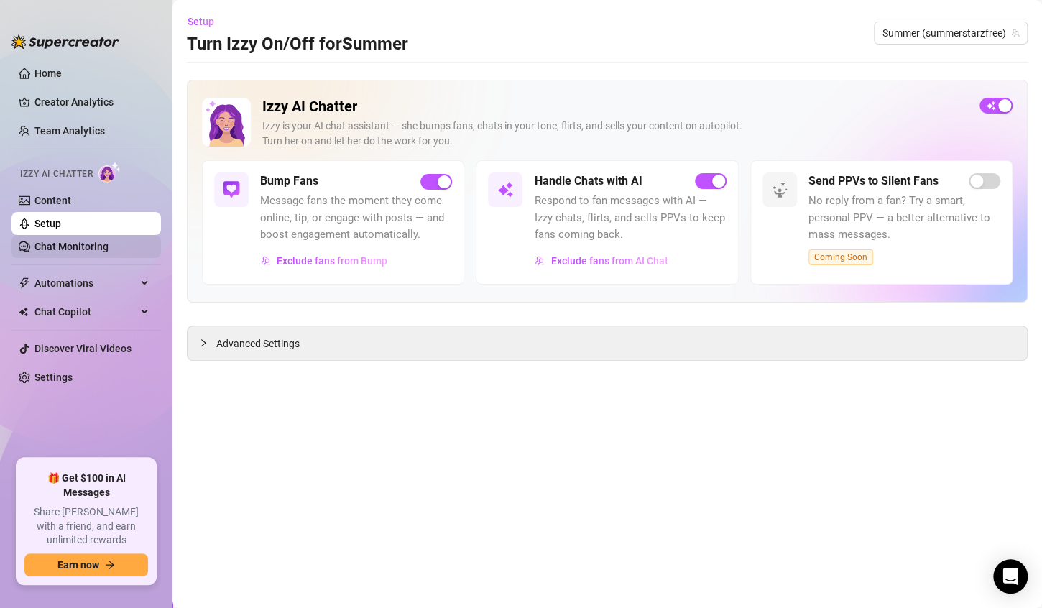
click at [50, 249] on link "Chat Monitoring" at bounding box center [72, 247] width 74 height 12
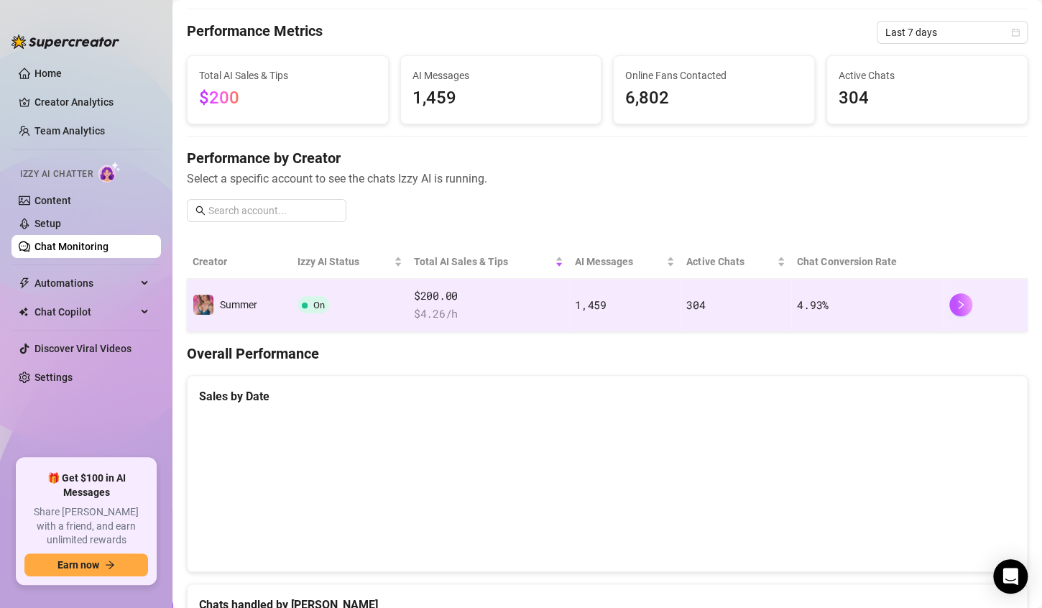
scroll to position [40, 0]
click at [563, 317] on td "$200.00 $ 4.26 /h" at bounding box center [488, 306] width 161 height 53
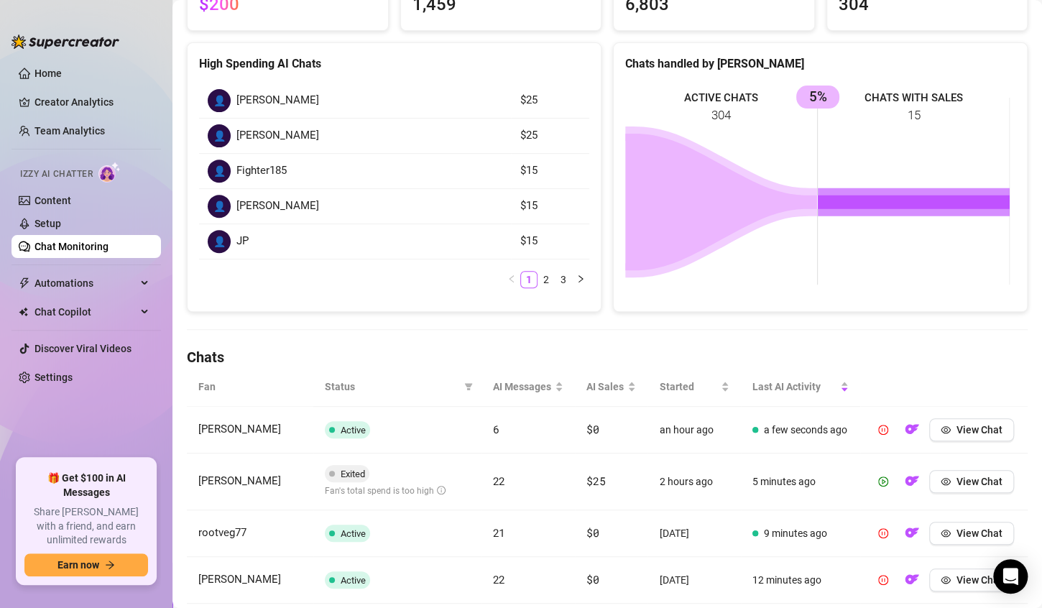
scroll to position [181, 0]
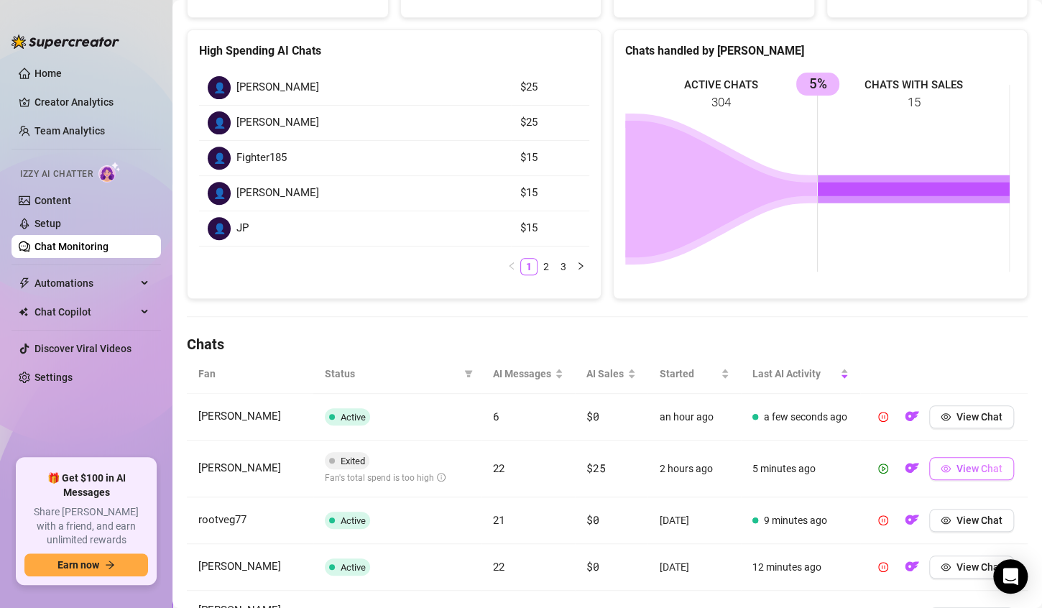
click at [960, 474] on span "View Chat" at bounding box center [980, 469] width 46 height 12
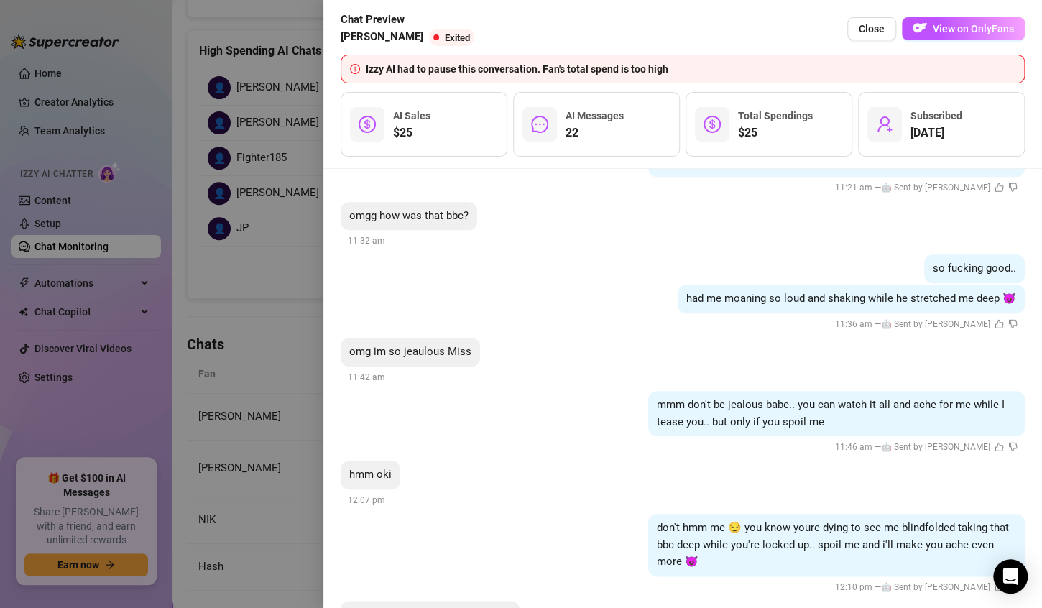
scroll to position [6166, 0]
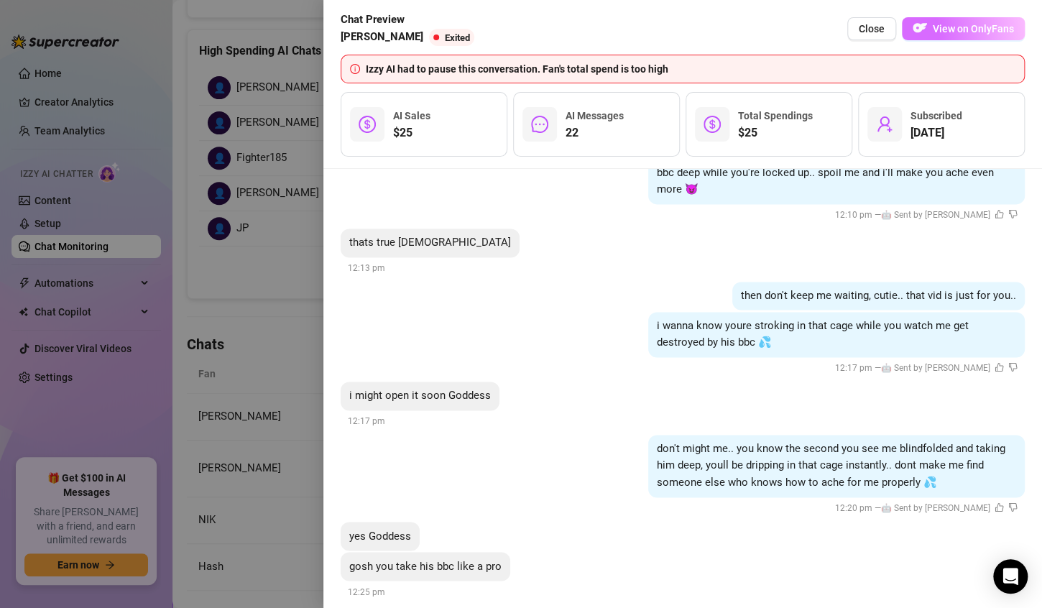
click at [972, 23] on span "View on OnlyFans" at bounding box center [973, 29] width 81 height 12
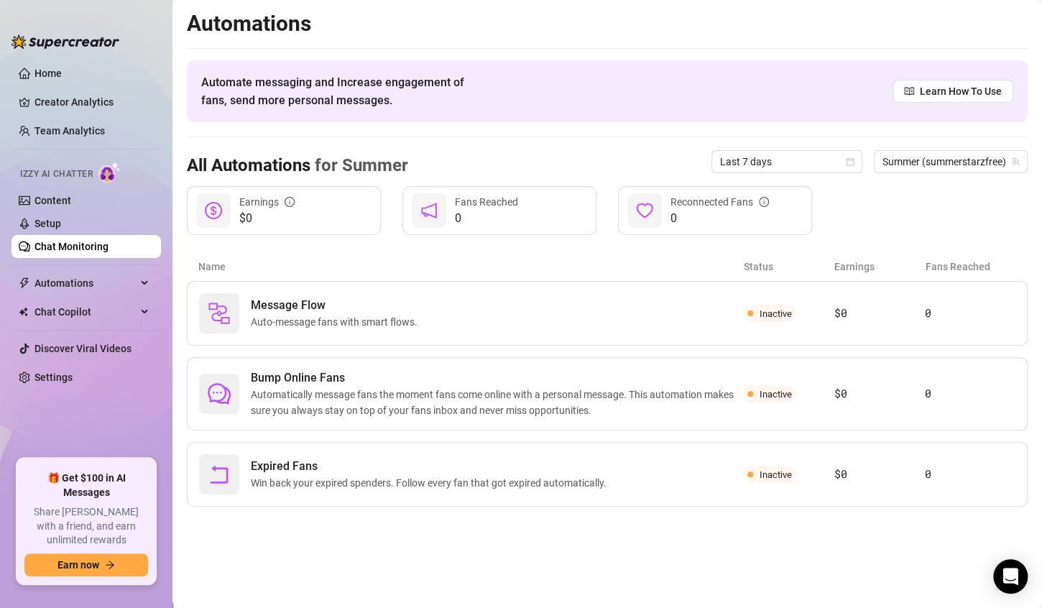
click at [53, 250] on link "Chat Monitoring" at bounding box center [72, 247] width 74 height 12
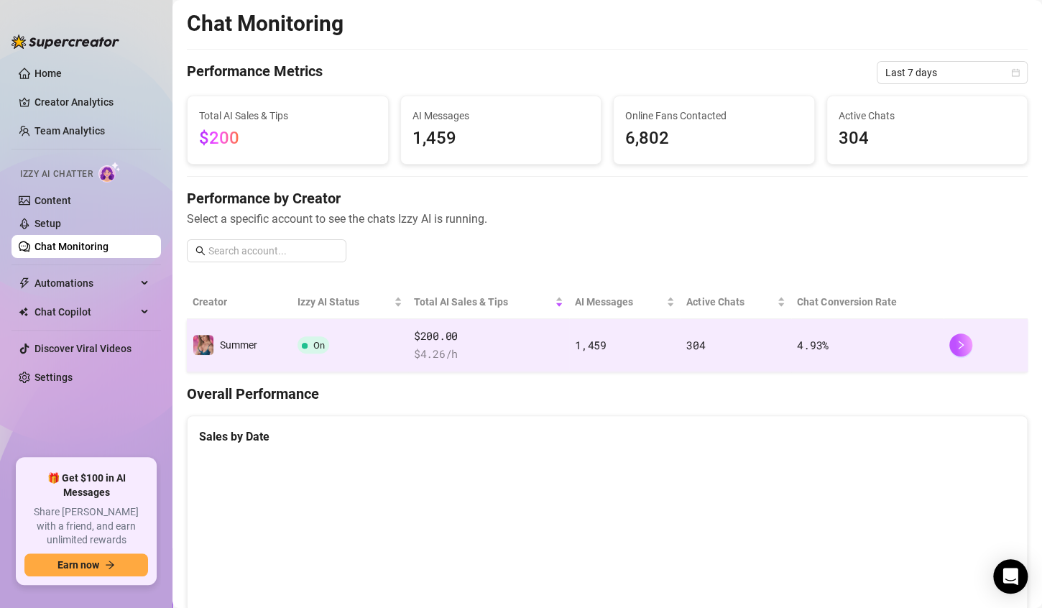
click at [526, 350] on span "$ 4.26 /h" at bounding box center [489, 354] width 150 height 17
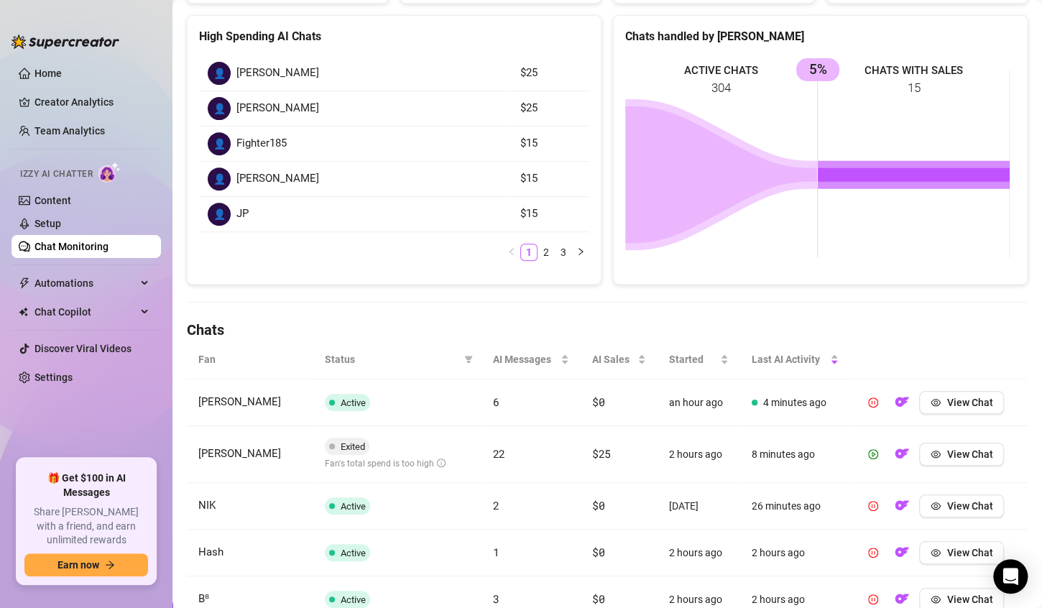
scroll to position [198, 0]
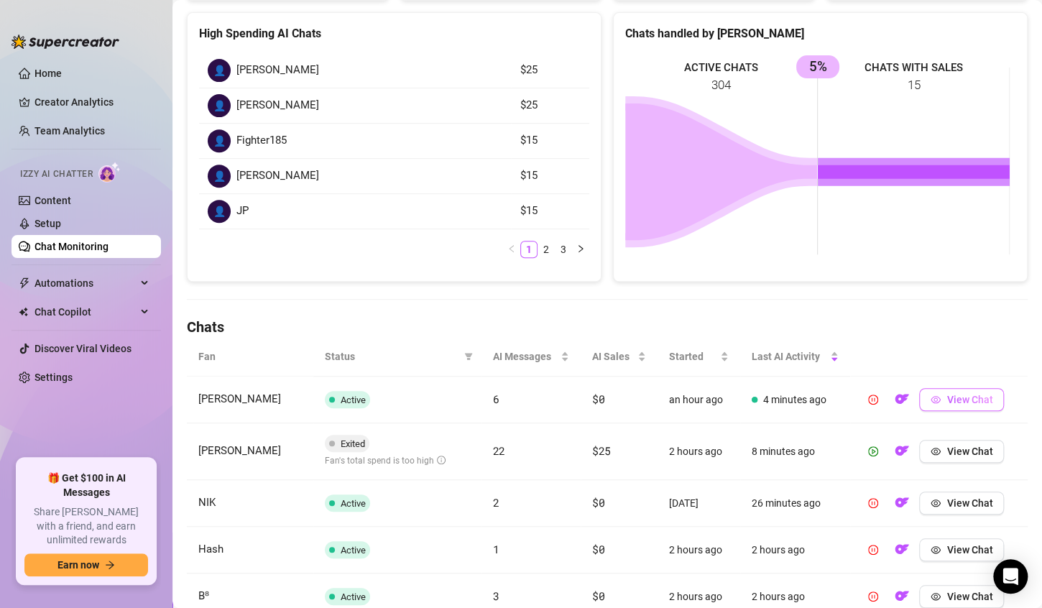
click at [960, 402] on span "View Chat" at bounding box center [970, 400] width 46 height 12
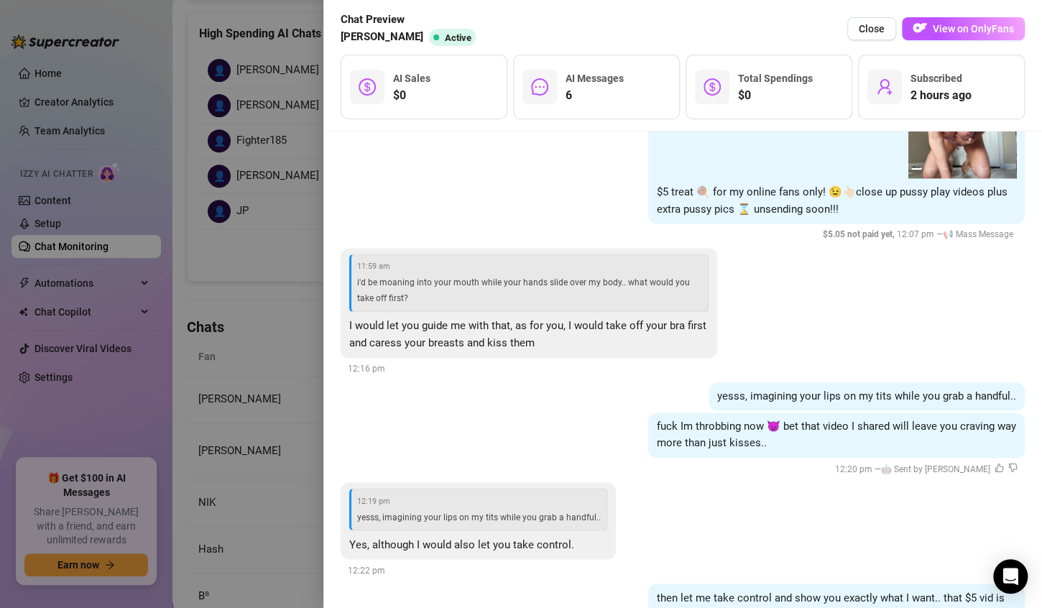
scroll to position [969, 0]
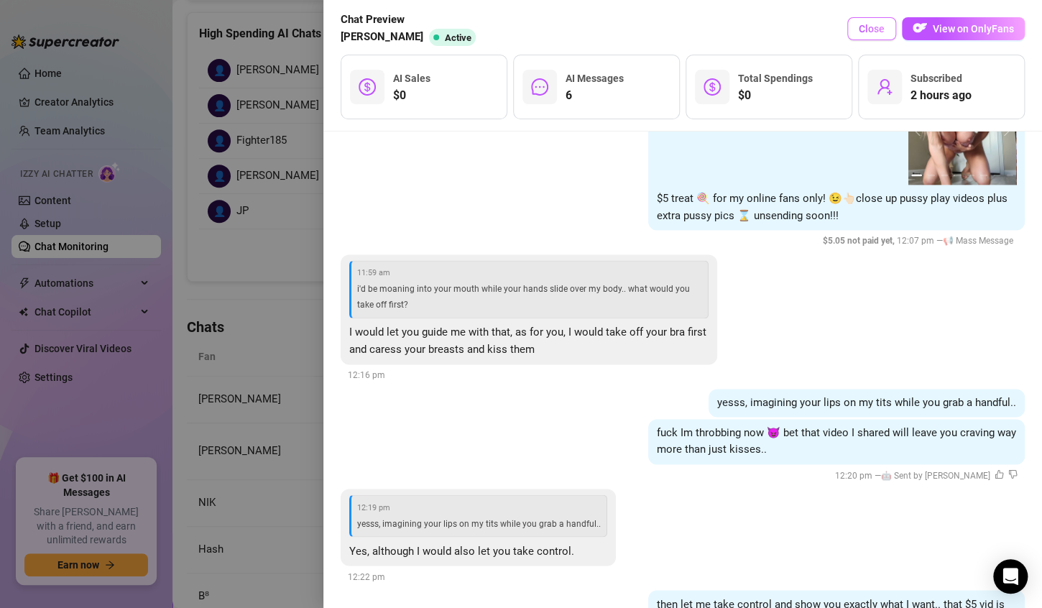
click at [874, 22] on button "Close" at bounding box center [872, 28] width 49 height 23
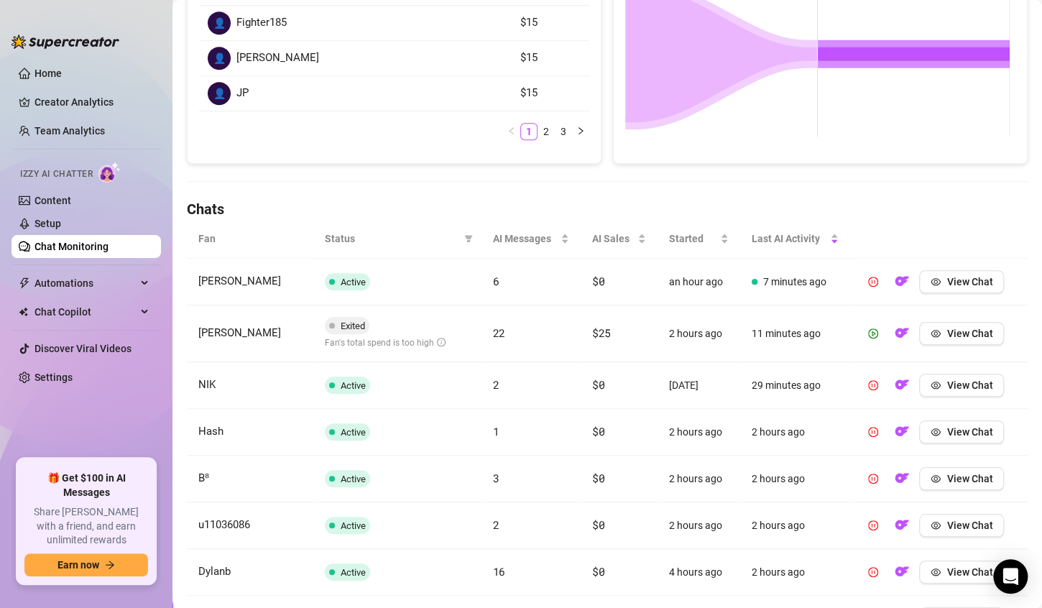
scroll to position [325, 0]
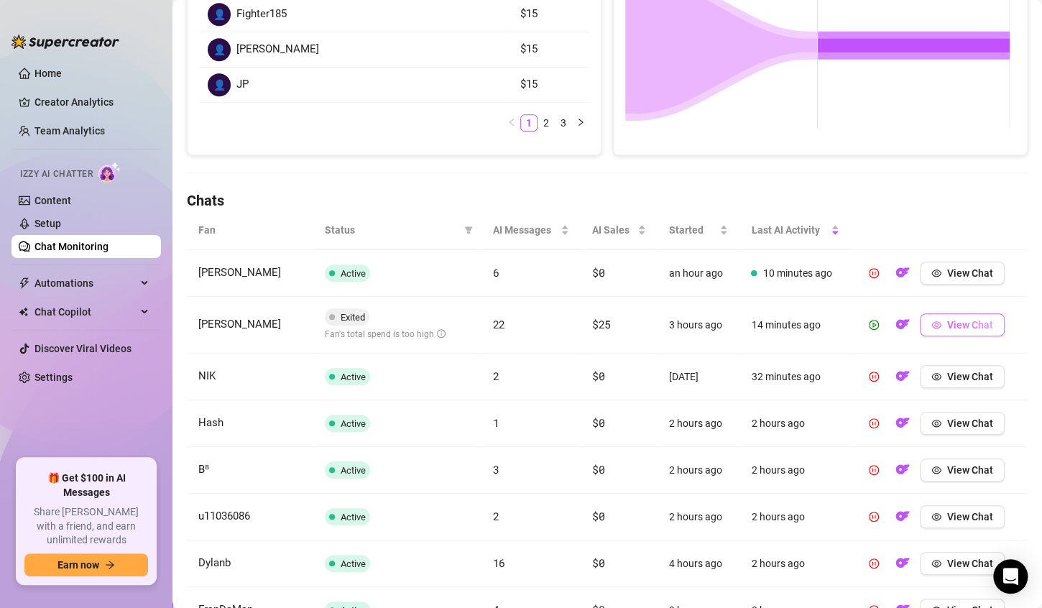
click at [948, 321] on span "View Chat" at bounding box center [971, 325] width 46 height 12
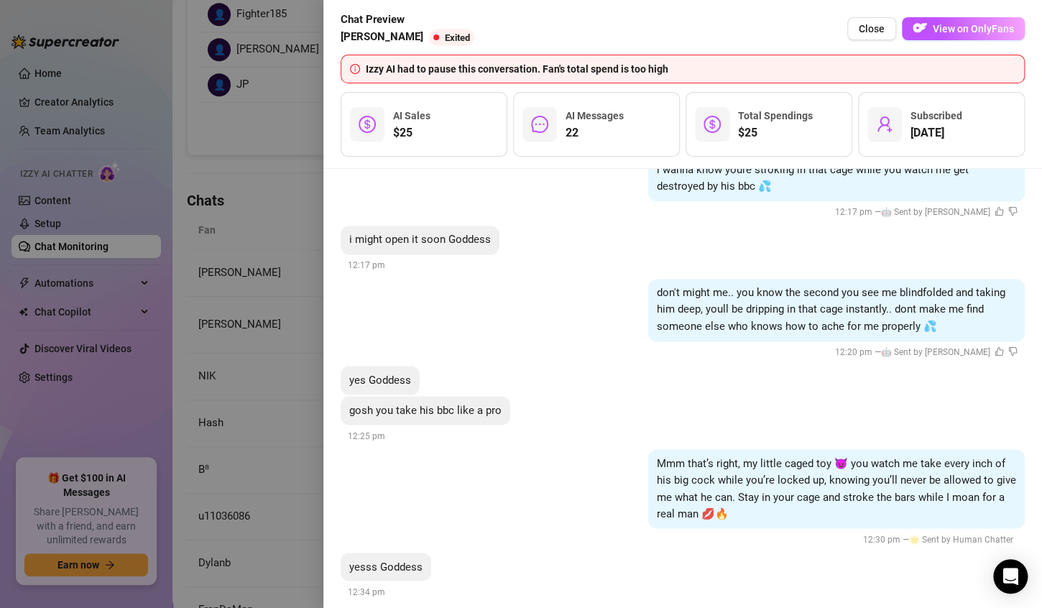
scroll to position [6324, 0]
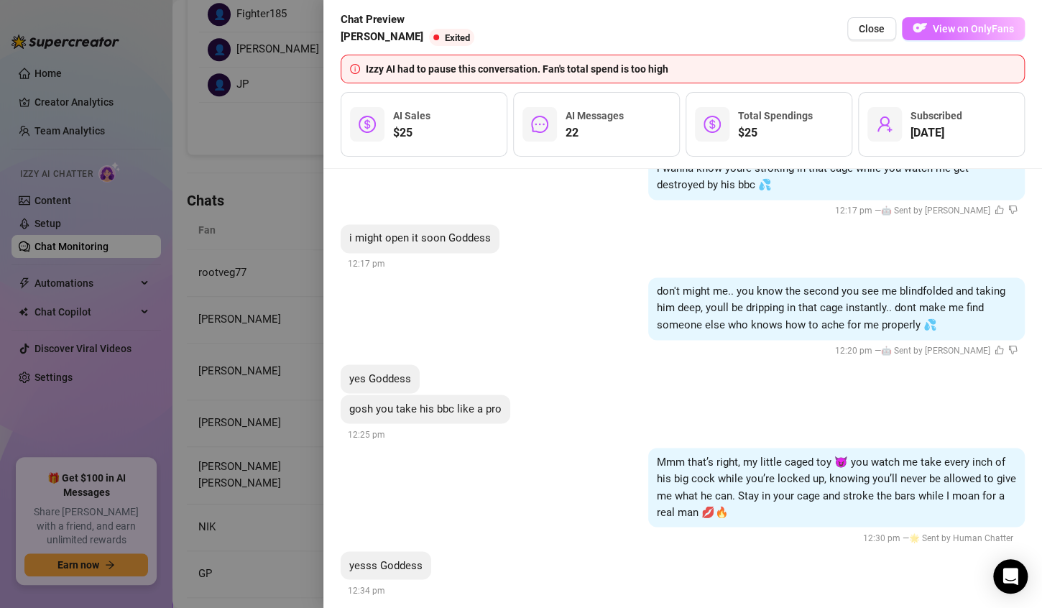
click at [989, 34] on span "View on OnlyFans" at bounding box center [973, 29] width 81 height 12
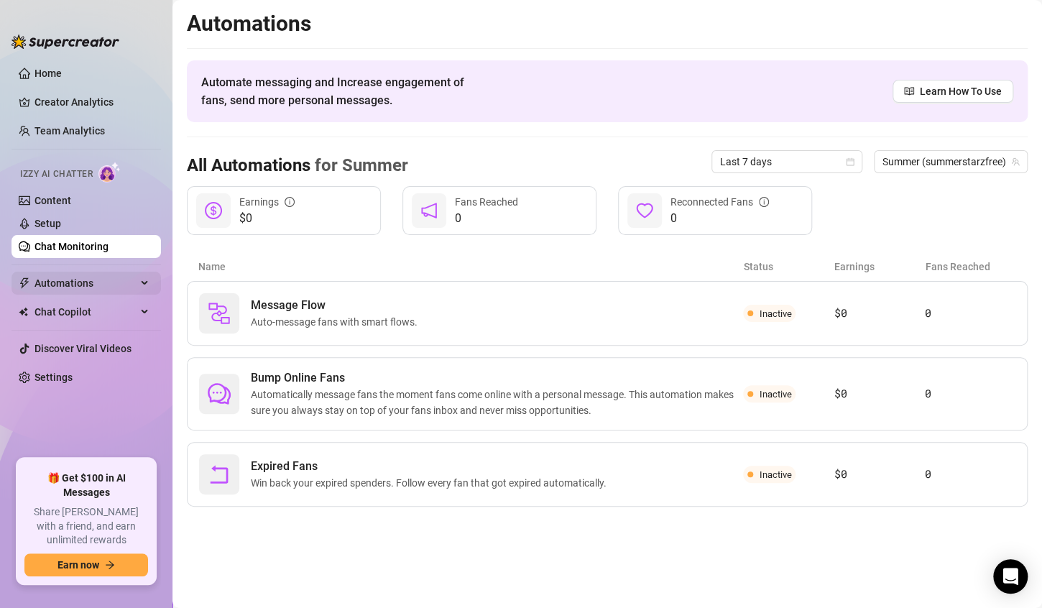
click at [52, 285] on span "Automations" at bounding box center [86, 283] width 102 height 23
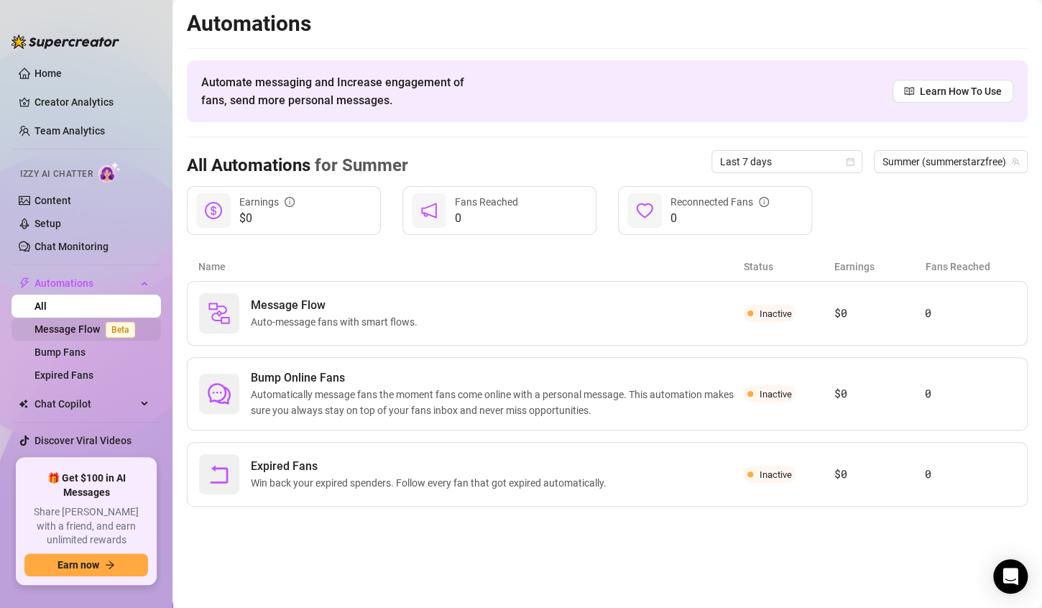
click at [47, 328] on link "Message Flow Beta" at bounding box center [88, 330] width 106 height 12
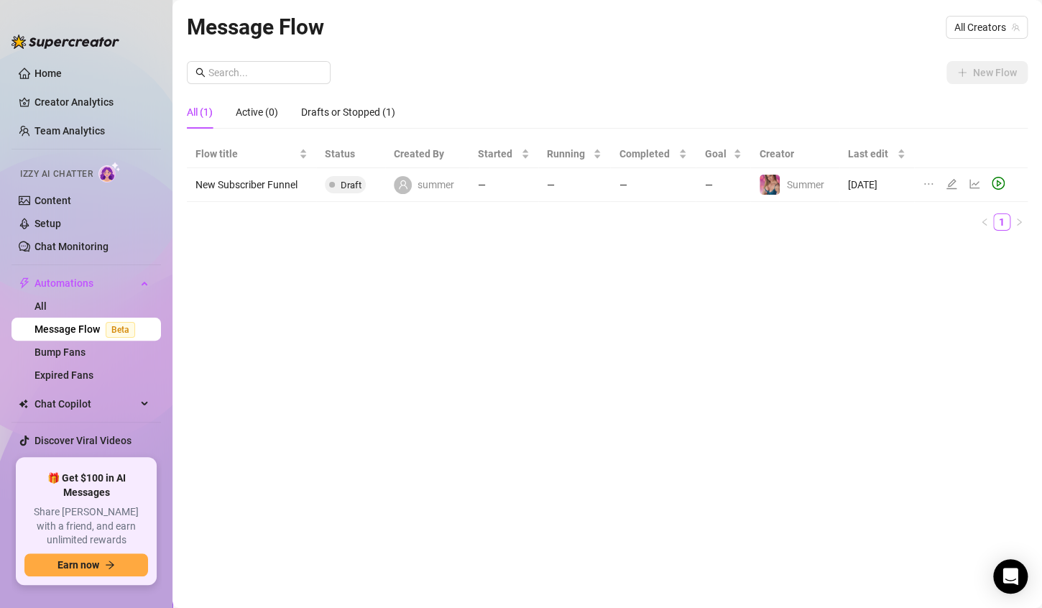
click at [381, 42] on div "Message Flow All Creators" at bounding box center [607, 27] width 841 height 34
click at [35, 133] on link "Team Analytics" at bounding box center [70, 131] width 70 height 12
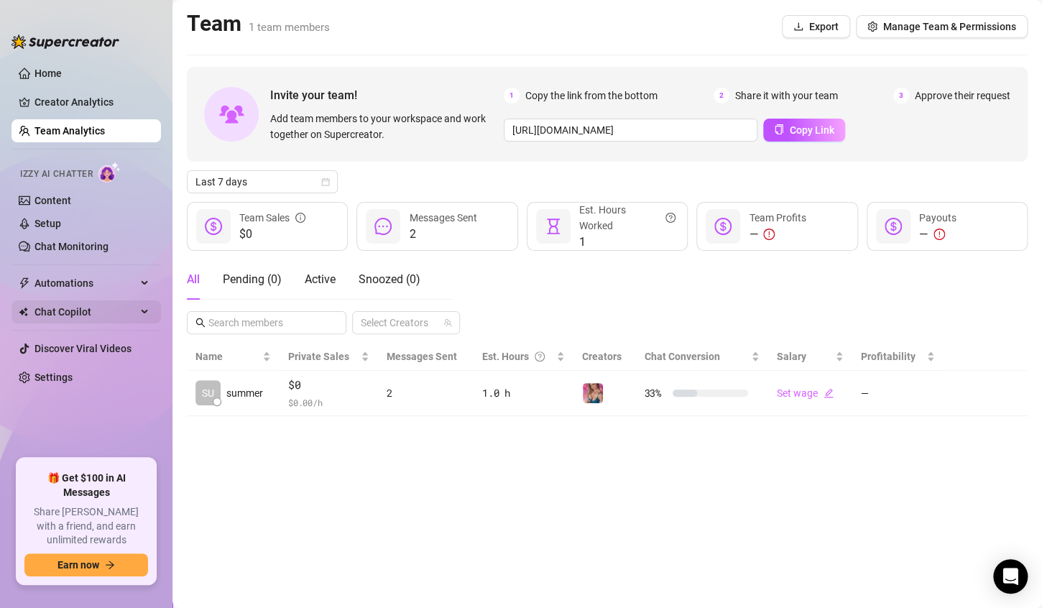
click at [58, 311] on span "Chat Copilot" at bounding box center [86, 312] width 102 height 23
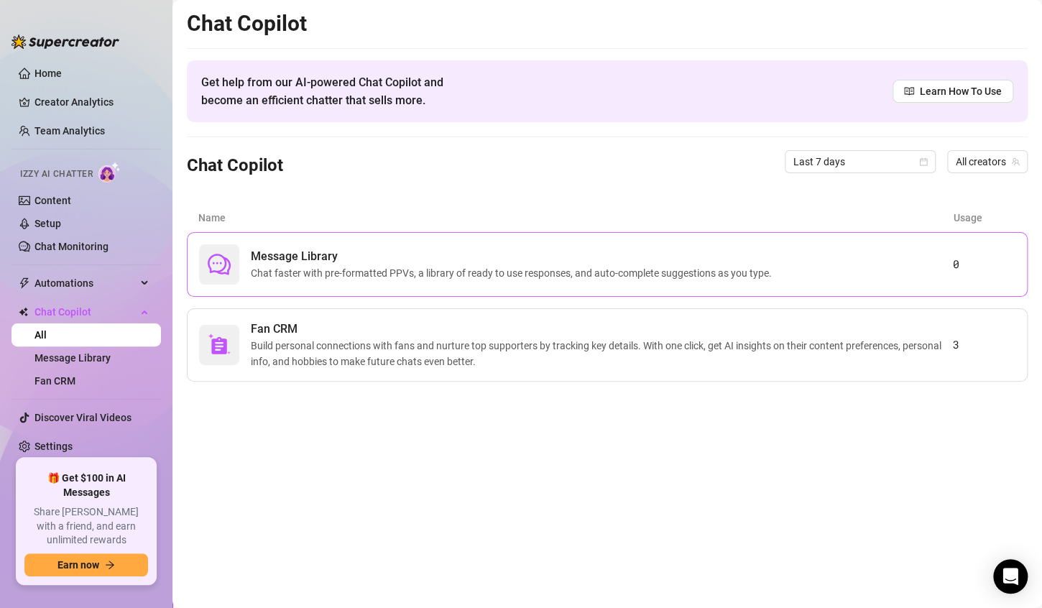
click at [426, 275] on span "Chat faster with pre-formatted PPVs, a library of ready to use responses, and a…" at bounding box center [514, 273] width 527 height 16
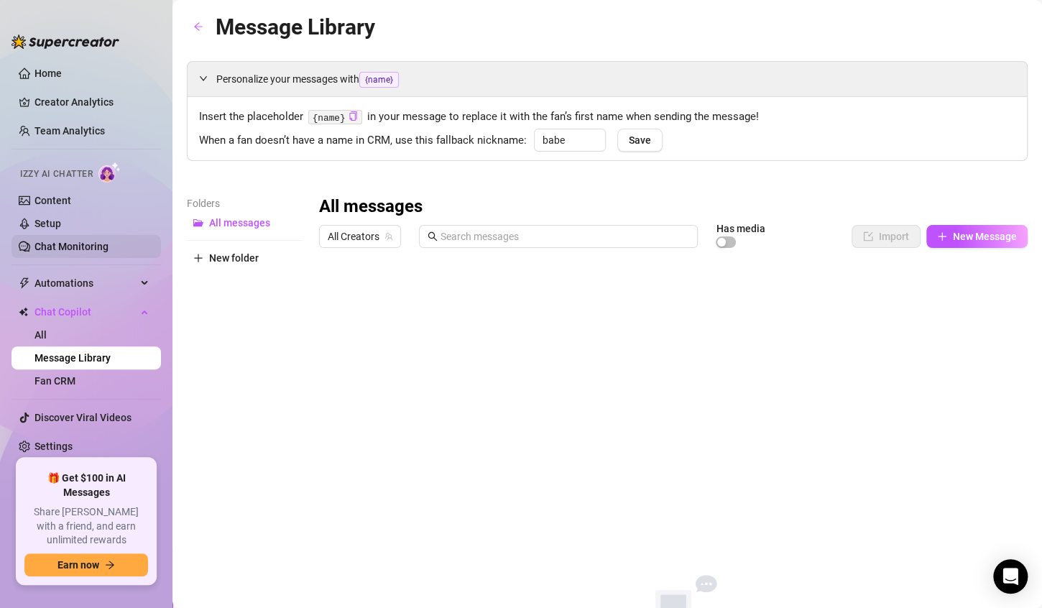
click at [83, 247] on link "Chat Monitoring" at bounding box center [72, 247] width 74 height 12
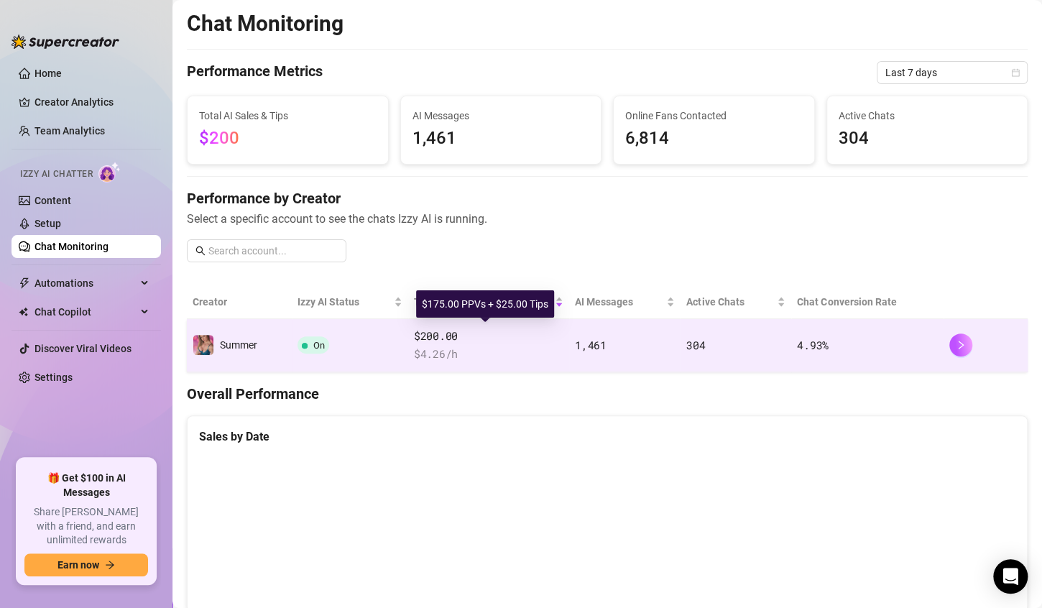
click at [508, 341] on span "$200.00" at bounding box center [489, 336] width 150 height 17
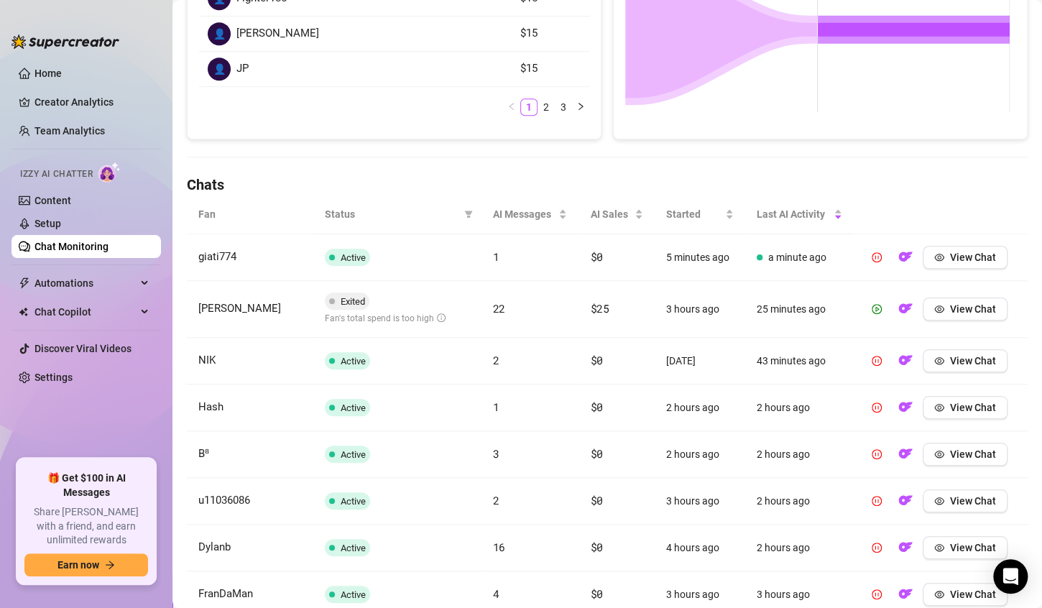
scroll to position [341, 0]
click at [950, 260] on span "View Chat" at bounding box center [973, 257] width 46 height 12
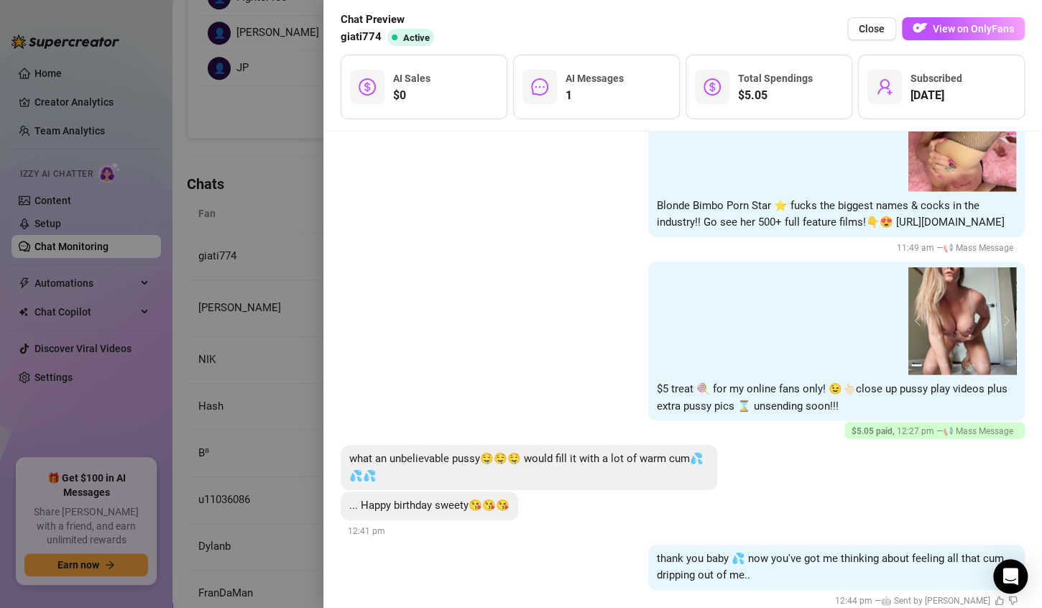
scroll to position [1484, 0]
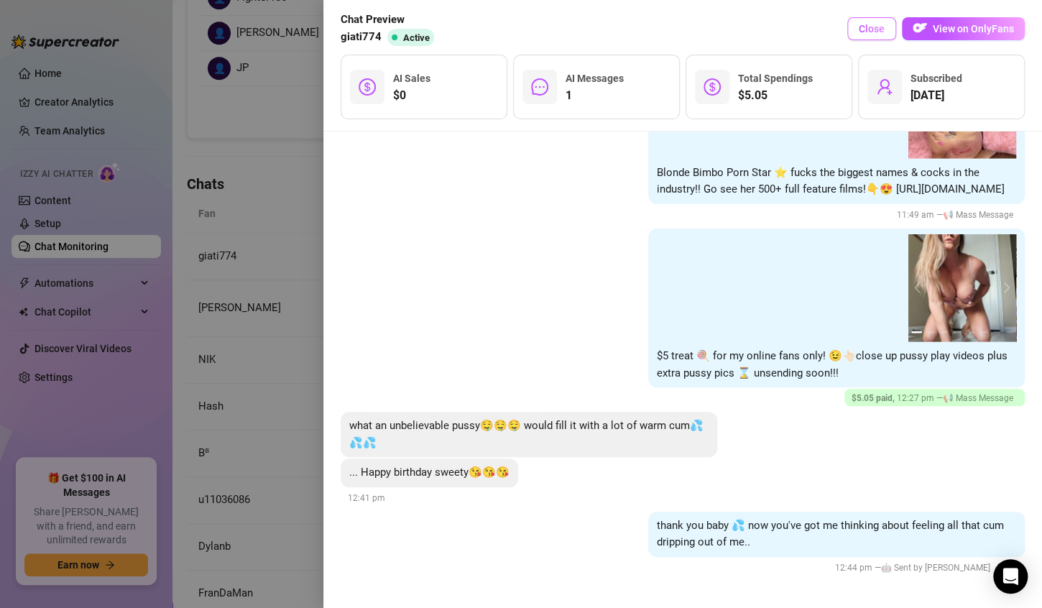
click at [869, 33] on span "Close" at bounding box center [872, 29] width 26 height 12
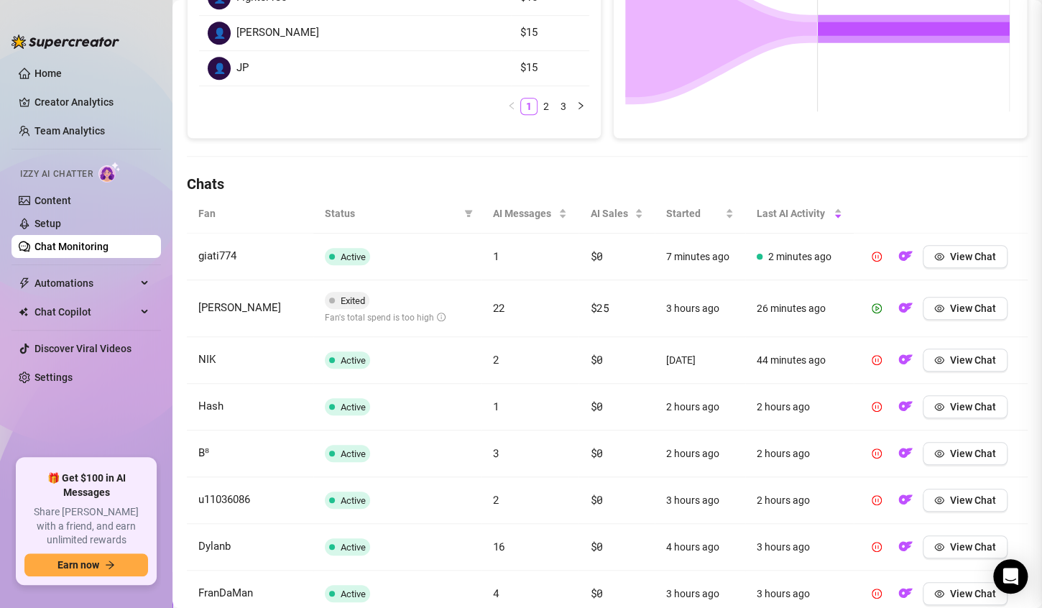
scroll to position [0, 0]
click at [950, 359] on span "View Chat" at bounding box center [973, 360] width 46 height 12
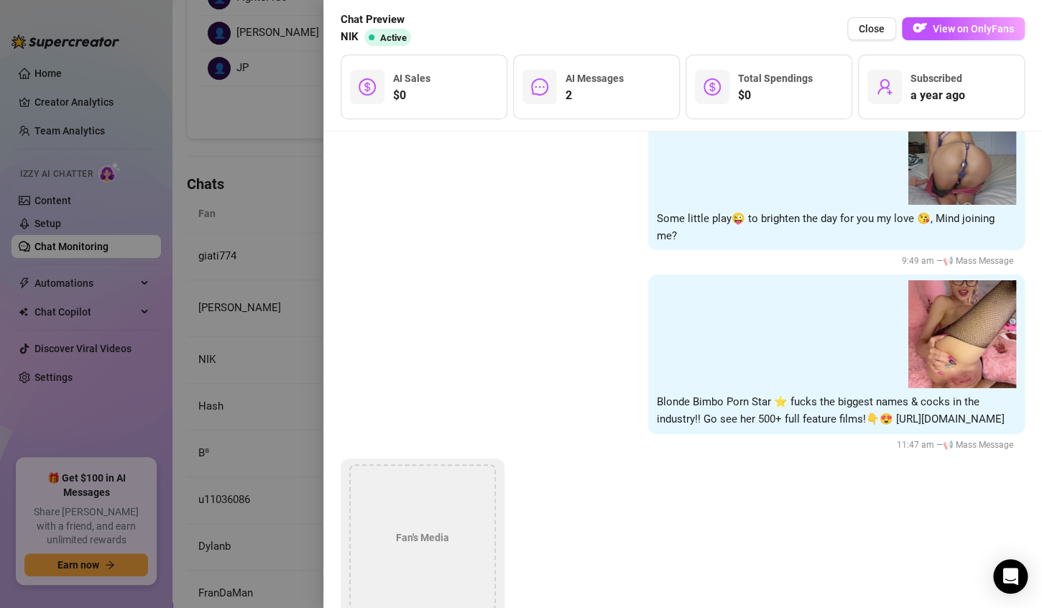
scroll to position [5220, 0]
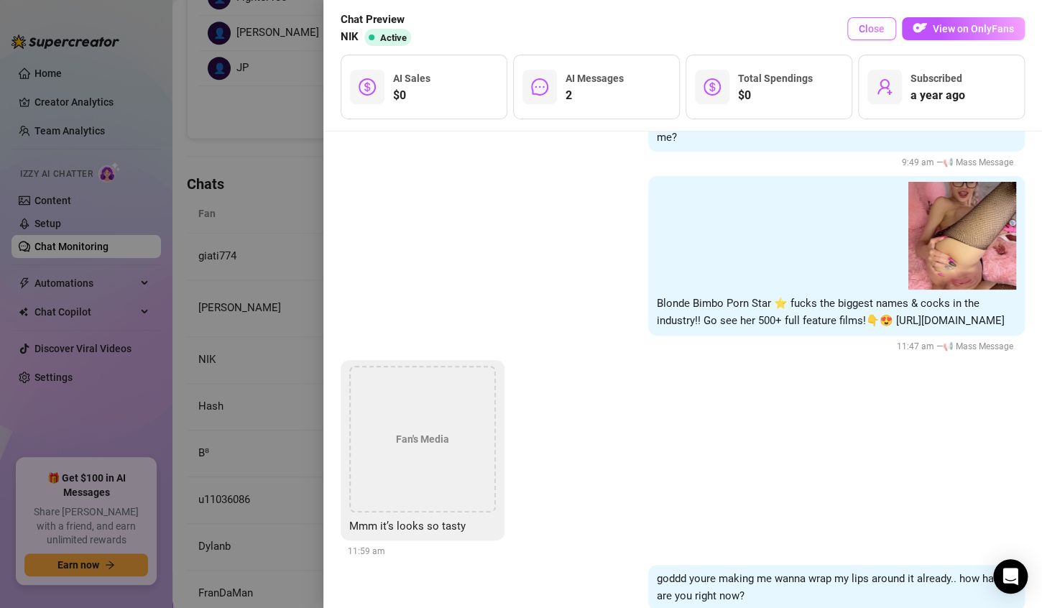
click at [873, 31] on span "Close" at bounding box center [872, 29] width 26 height 12
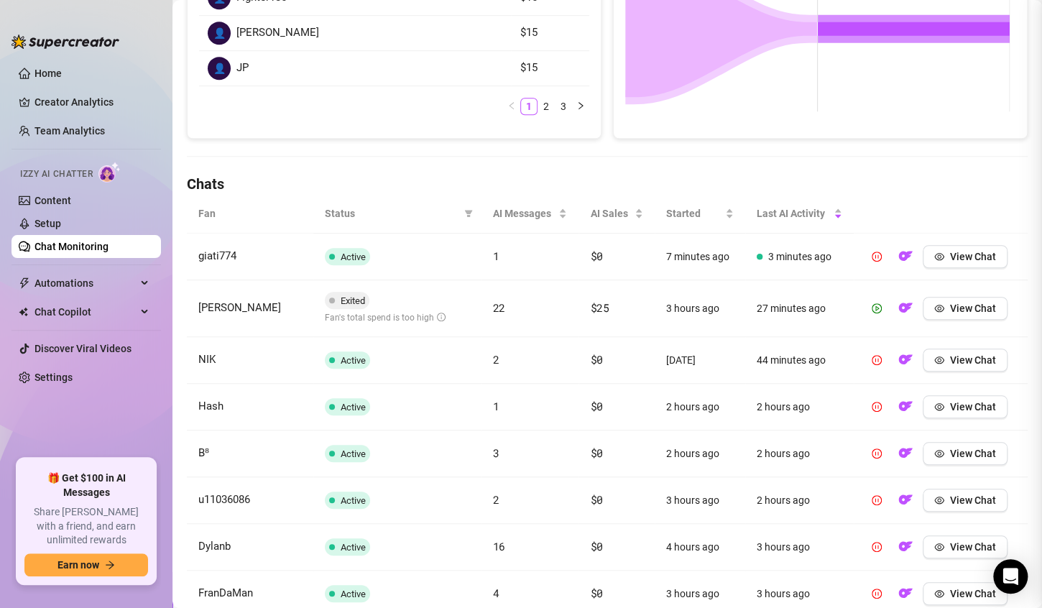
scroll to position [0, 0]
click at [950, 407] on span "View Chat" at bounding box center [973, 407] width 46 height 12
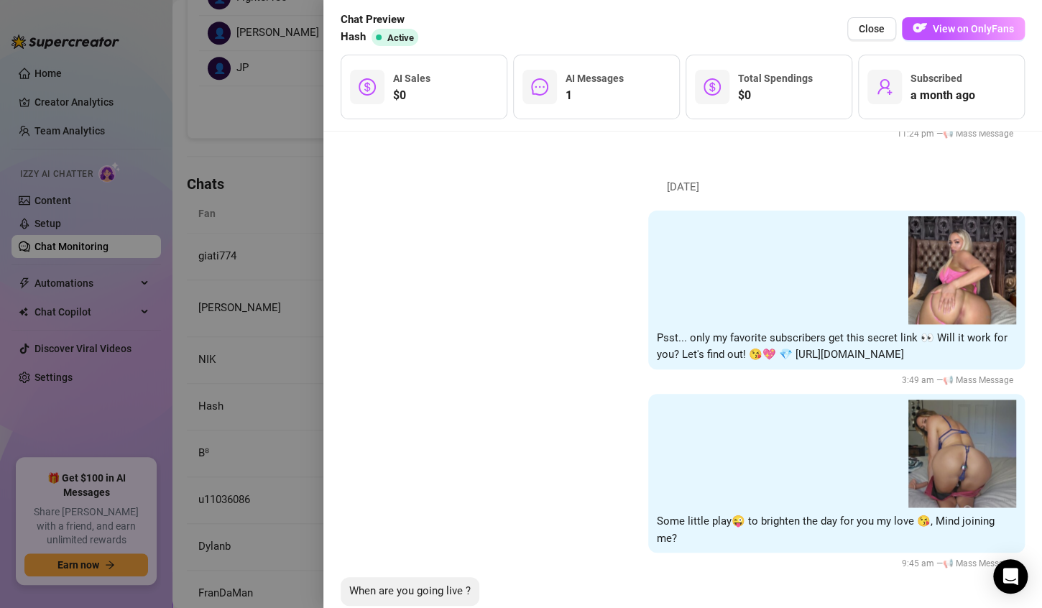
scroll to position [3641, 0]
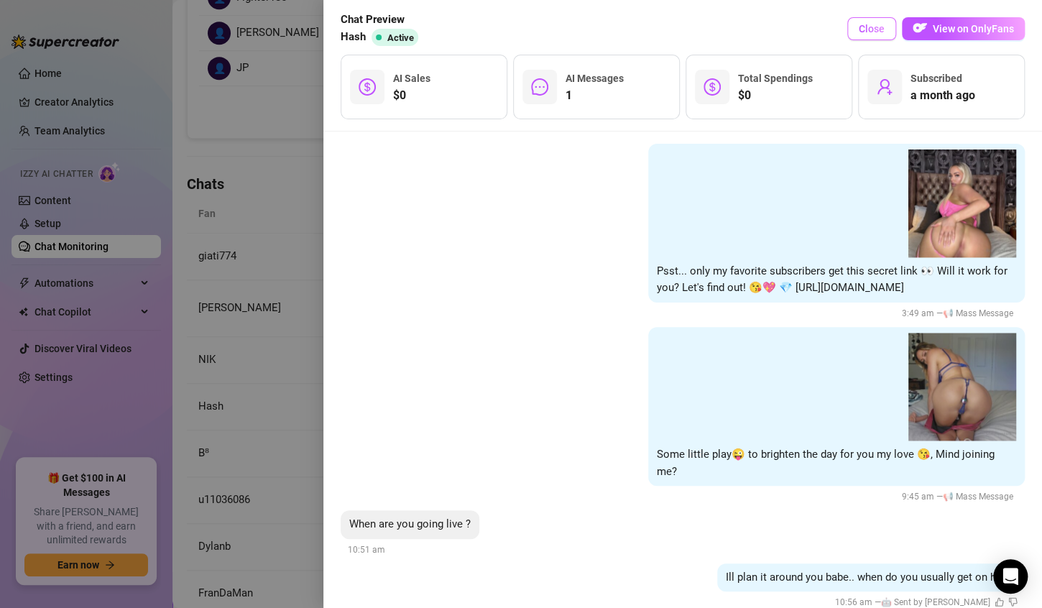
click at [871, 26] on span "Close" at bounding box center [872, 29] width 26 height 12
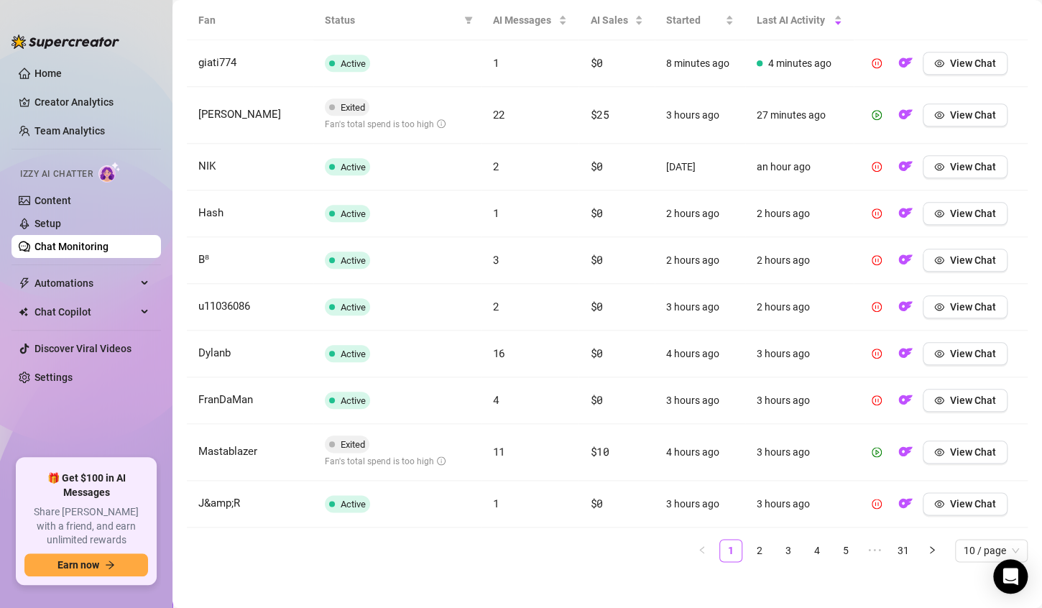
scroll to position [540, 0]
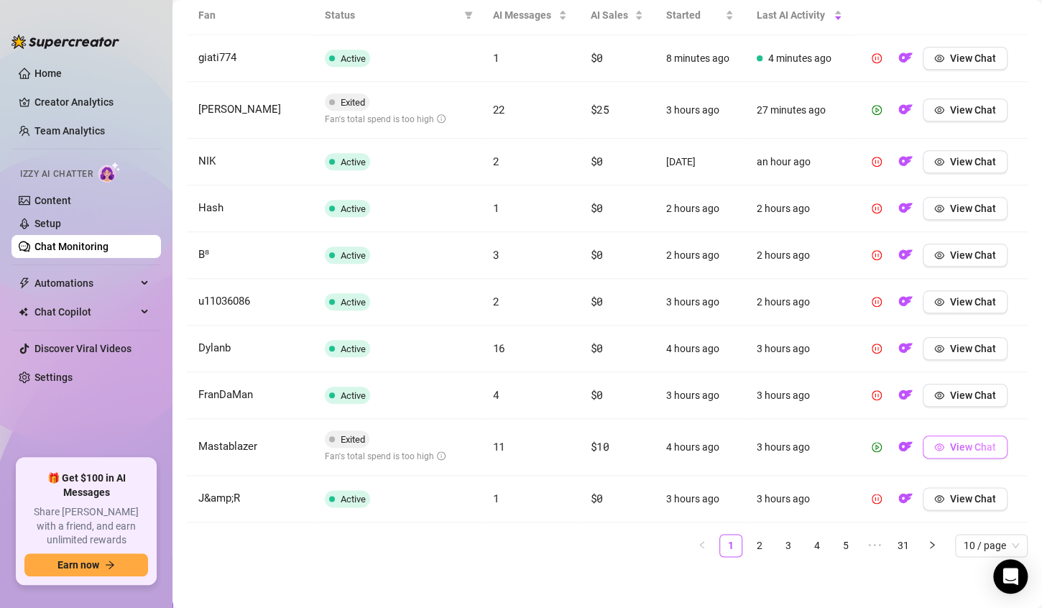
click at [958, 447] on span "View Chat" at bounding box center [973, 447] width 46 height 12
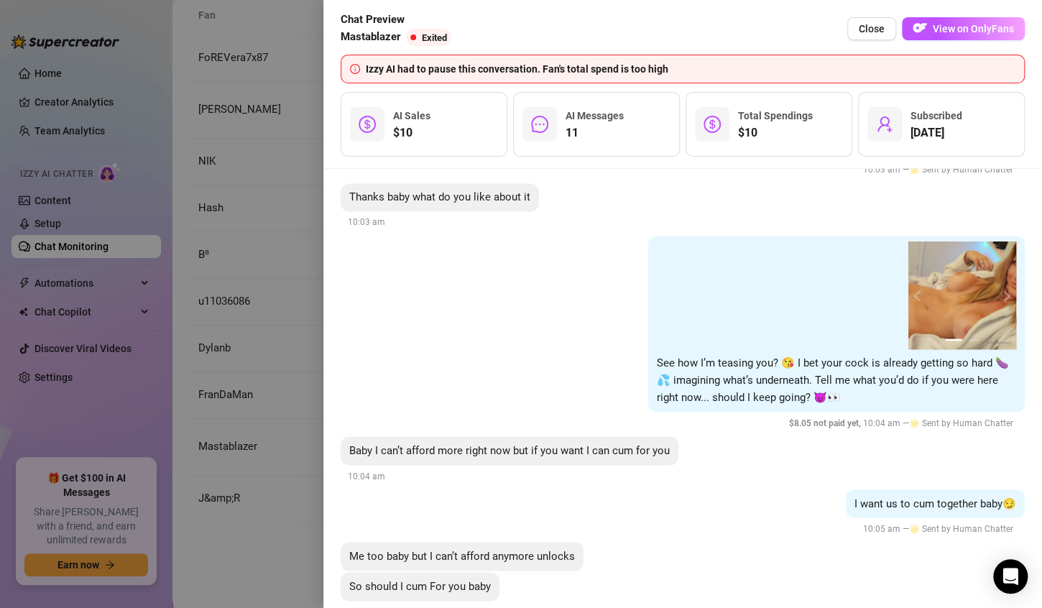
scroll to position [6283, 0]
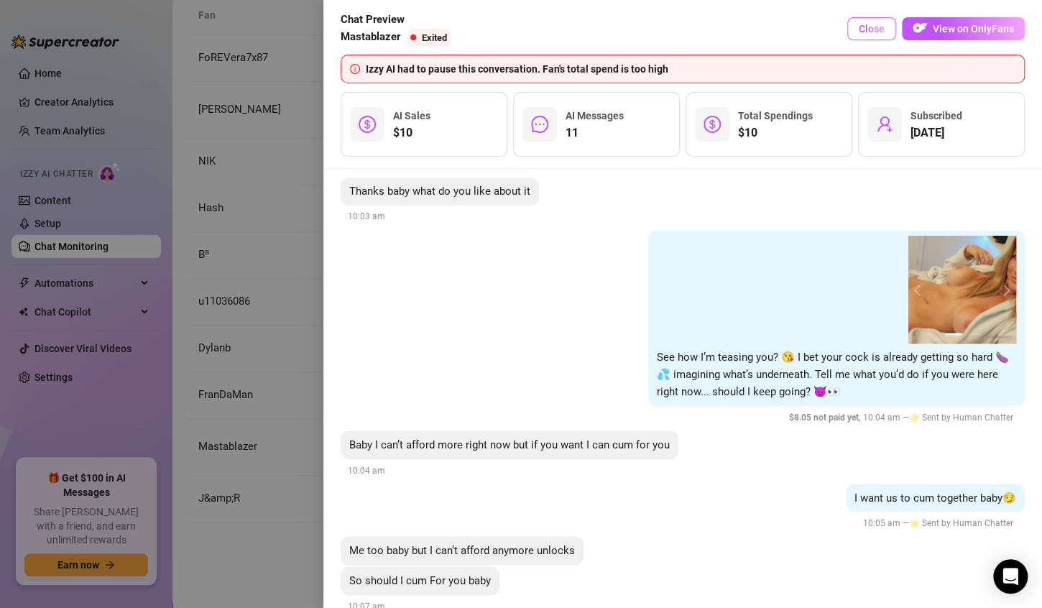
click at [879, 32] on span "Close" at bounding box center [872, 29] width 26 height 12
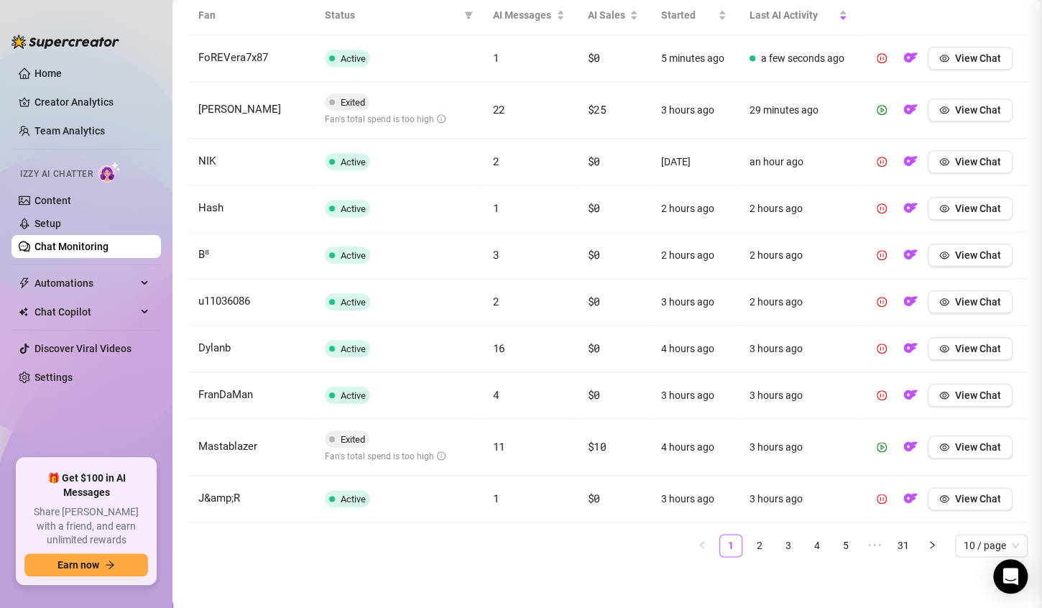
scroll to position [0, 0]
click at [749, 544] on link "2" at bounding box center [760, 546] width 22 height 22
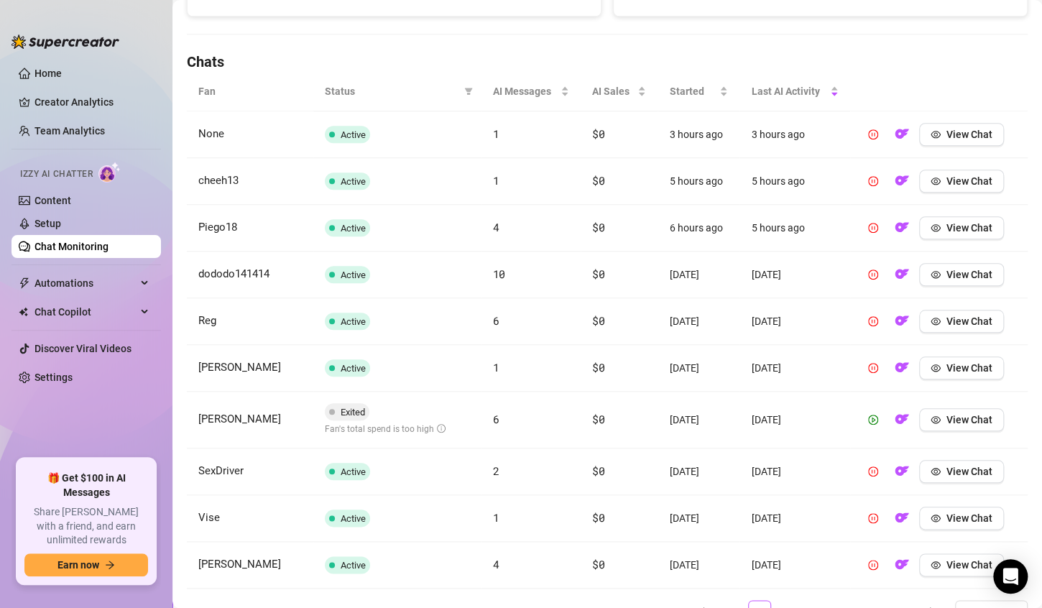
scroll to position [463, 0]
click at [951, 276] on span "View Chat" at bounding box center [970, 276] width 46 height 12
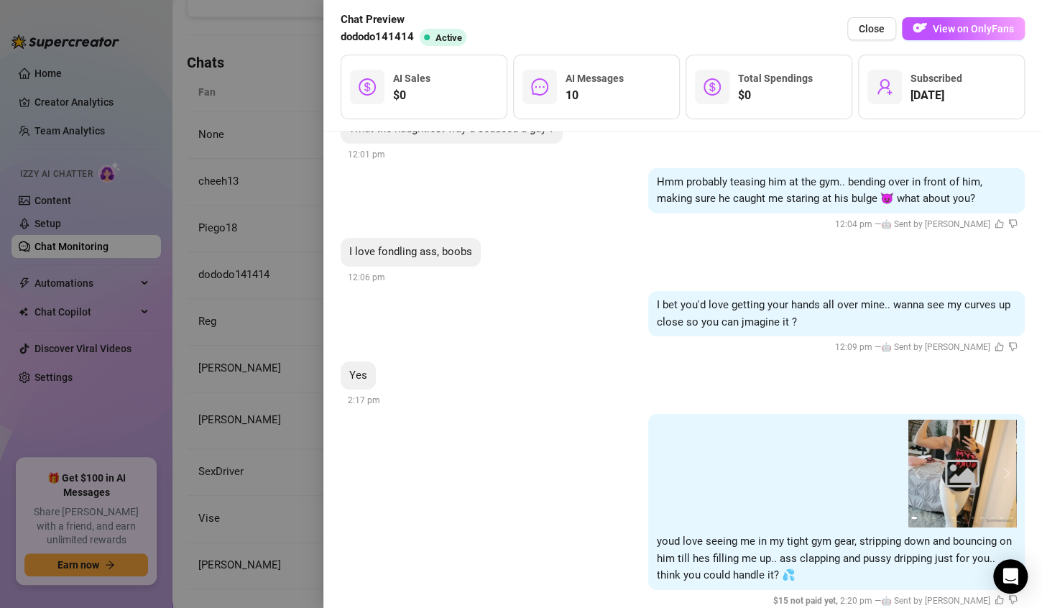
scroll to position [4804, 0]
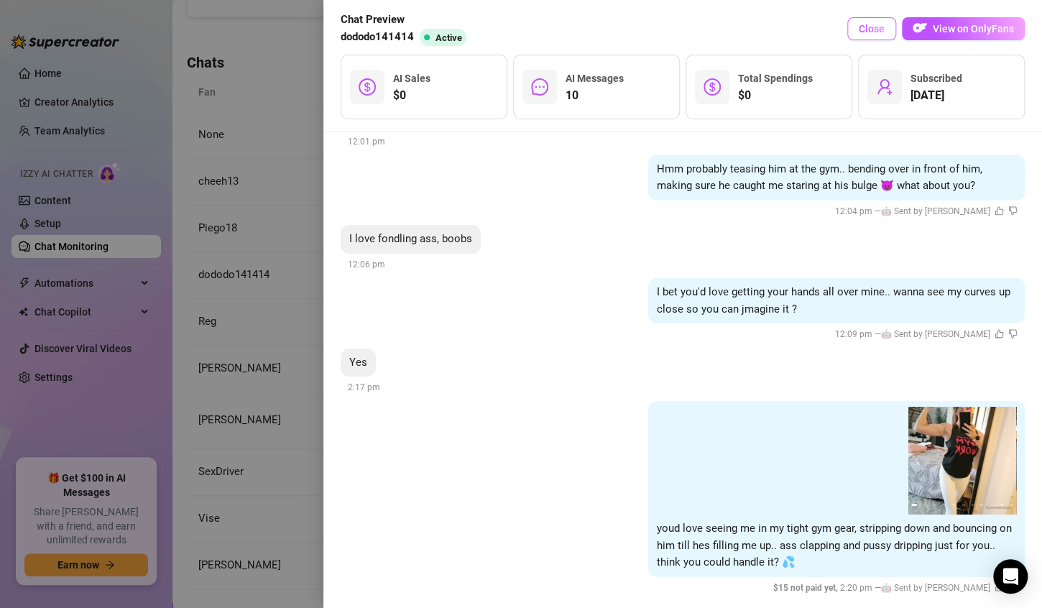
click at [870, 27] on span "Close" at bounding box center [872, 29] width 26 height 12
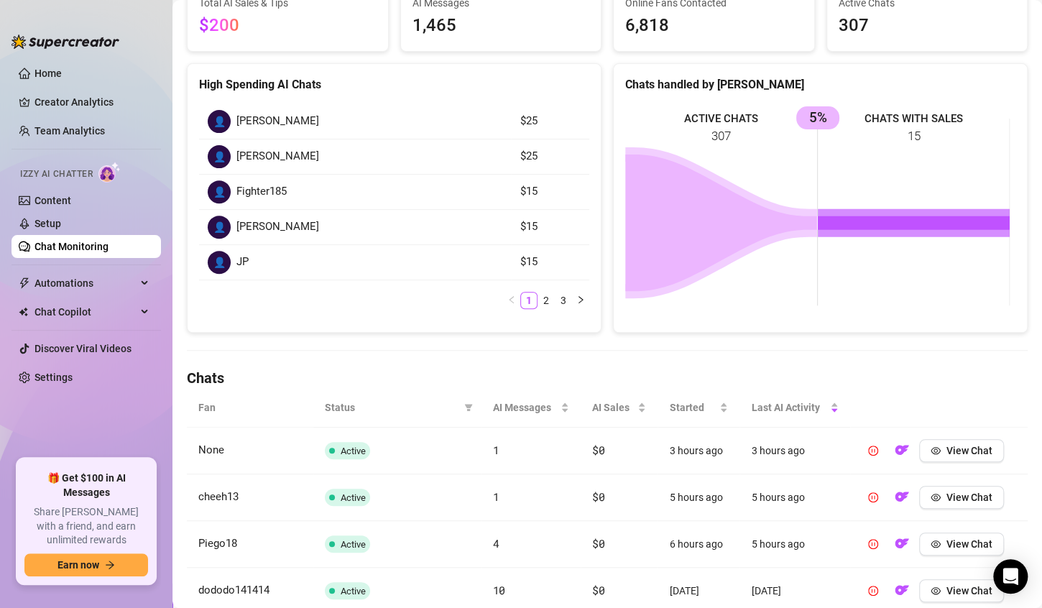
scroll to position [0, 0]
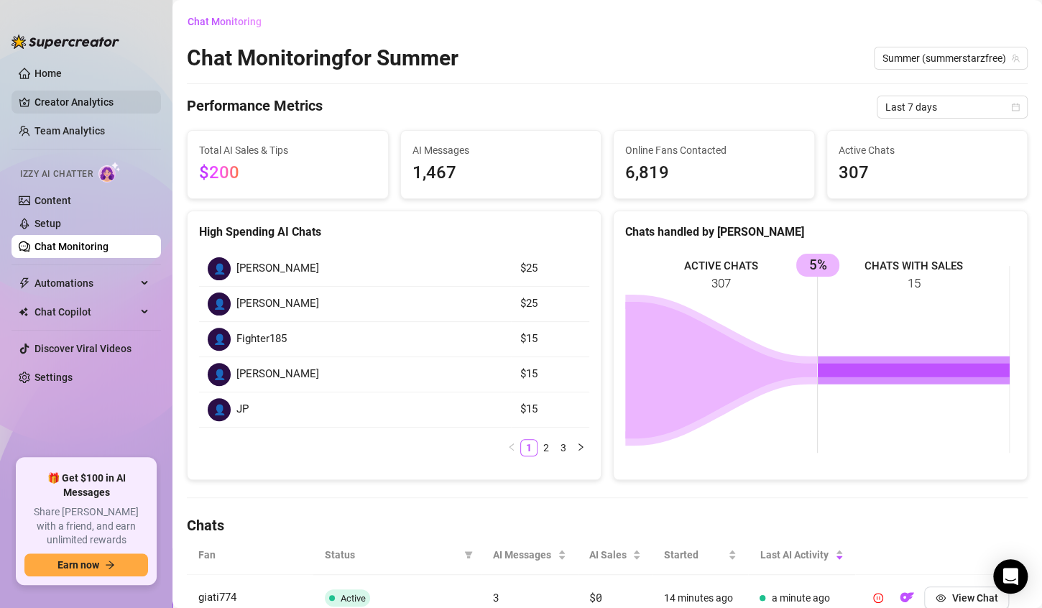
click at [84, 98] on link "Creator Analytics" at bounding box center [92, 102] width 115 height 23
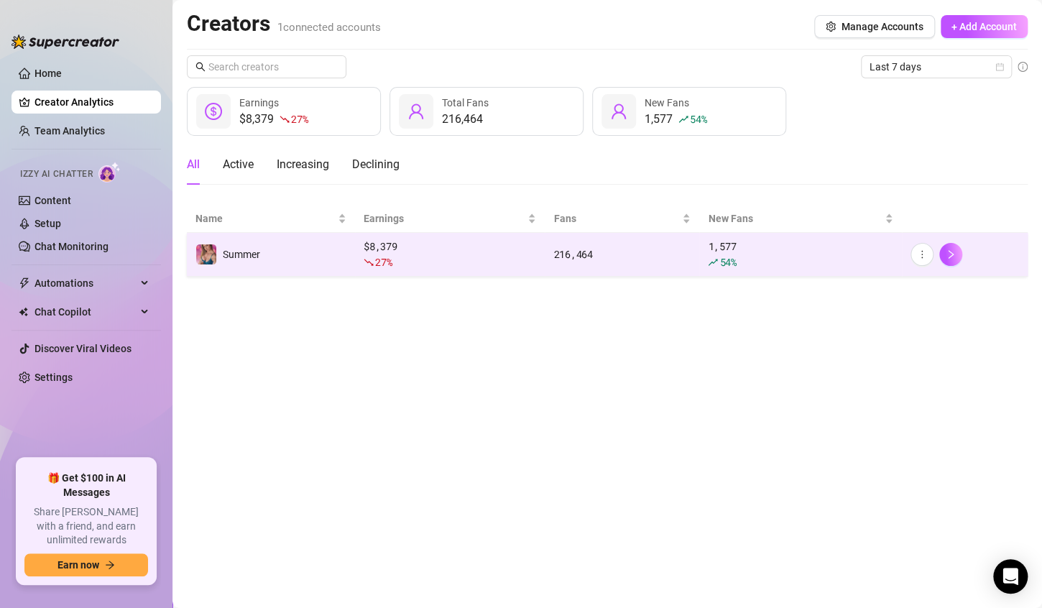
click at [488, 255] on div "27 %" at bounding box center [450, 262] width 173 height 16
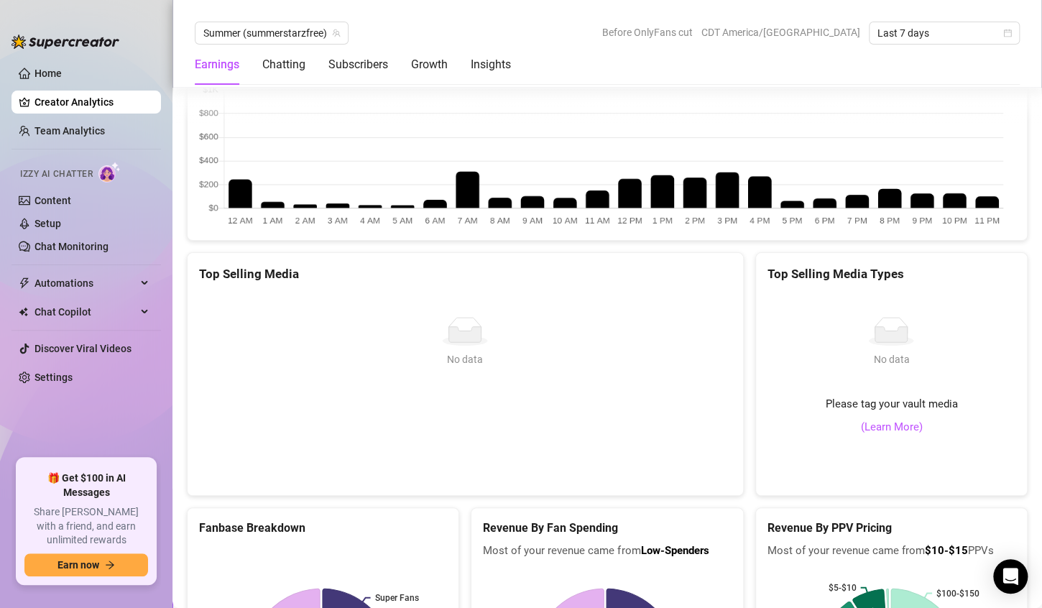
scroll to position [2614, 0]
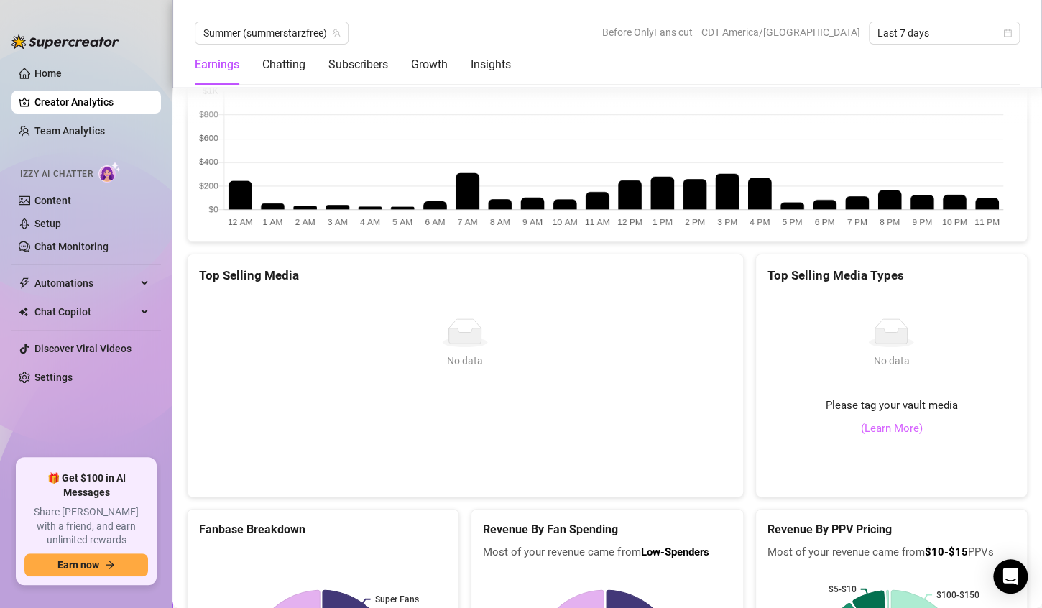
click at [871, 438] on link "(Learn More)" at bounding box center [892, 429] width 62 height 17
